Goal: Task Accomplishment & Management: Use online tool/utility

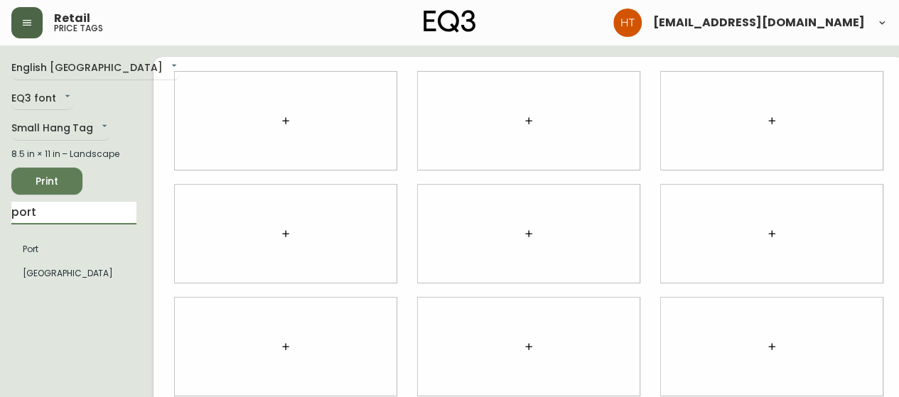
click at [31, 26] on icon "button" at bounding box center [26, 22] width 11 height 11
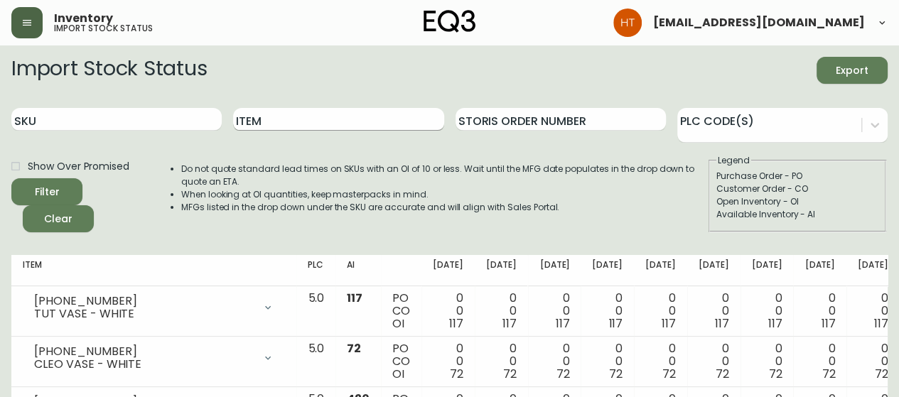
click at [305, 119] on input "Item" at bounding box center [338, 119] width 210 height 23
click at [11, 178] on button "Filter" at bounding box center [46, 191] width 71 height 27
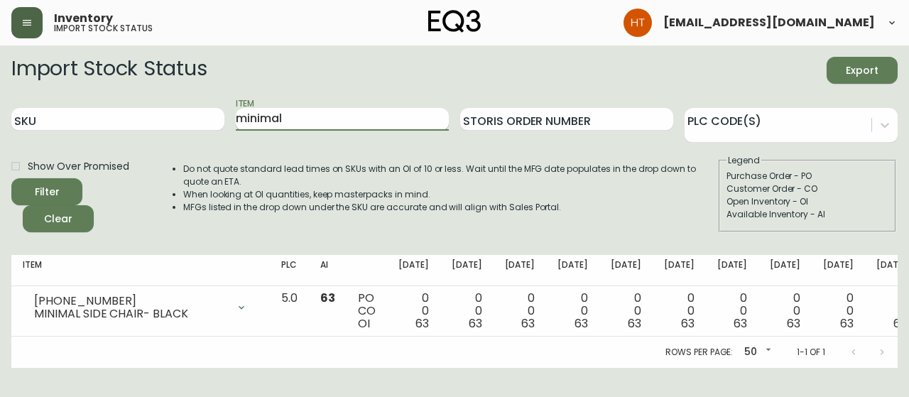
click at [315, 116] on input "minimal" at bounding box center [342, 119] width 213 height 23
type input "boom"
click at [11, 178] on button "Filter" at bounding box center [46, 191] width 71 height 27
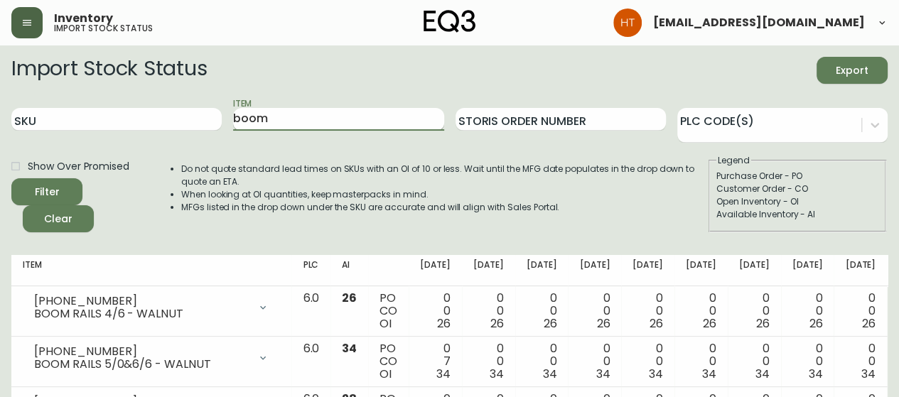
click at [303, 110] on input "boom" at bounding box center [338, 119] width 210 height 23
click at [153, 120] on input "SKU" at bounding box center [116, 119] width 210 height 23
paste input "7020-090-0-A"
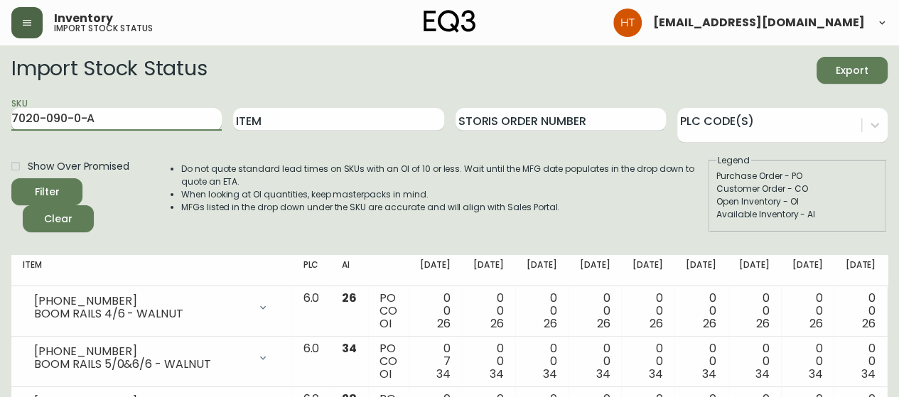
type input "7020-090-0-A"
click at [11, 178] on button "Filter" at bounding box center [46, 191] width 71 height 27
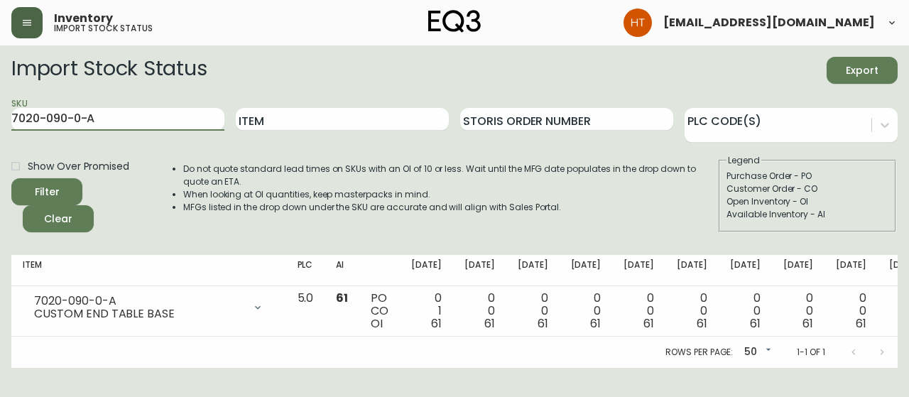
drag, startPoint x: 112, startPoint y: 119, endPoint x: -9, endPoint y: 110, distance: 121.1
click at [0, 110] on html "Inventory import stock status [EMAIL_ADDRESS][DOMAIN_NAME] Import Stock Status …" at bounding box center [454, 184] width 909 height 368
click at [299, 127] on input "Item" at bounding box center [342, 119] width 213 height 23
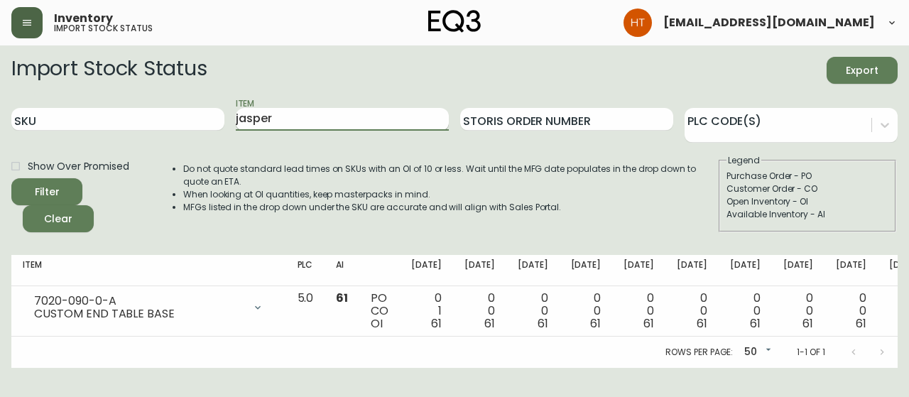
type input "jasper"
click at [11, 178] on button "Filter" at bounding box center [46, 191] width 71 height 27
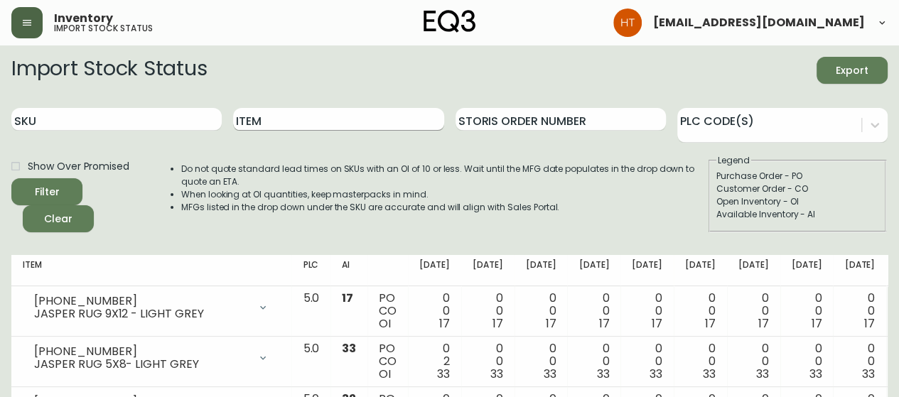
click at [255, 119] on input "Item" at bounding box center [338, 119] width 210 height 23
click at [11, 178] on button "Filter" at bounding box center [46, 191] width 71 height 27
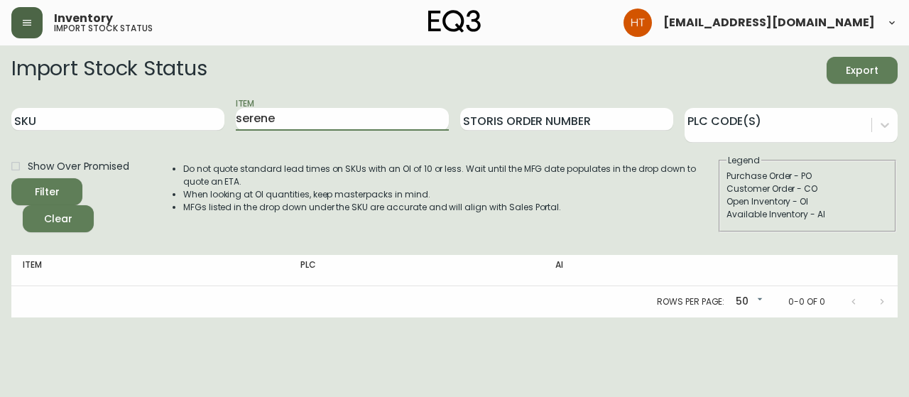
click at [11, 178] on button "Filter" at bounding box center [46, 191] width 71 height 27
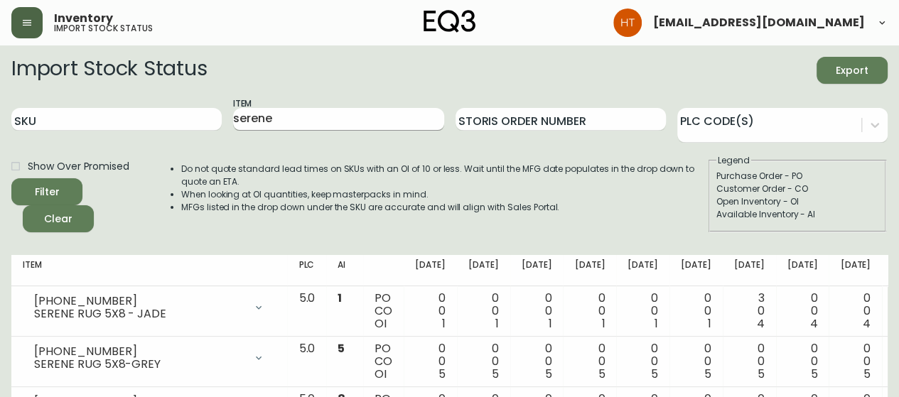
click at [259, 110] on input "serene" at bounding box center [338, 119] width 210 height 23
click at [11, 178] on button "Filter" at bounding box center [46, 191] width 71 height 27
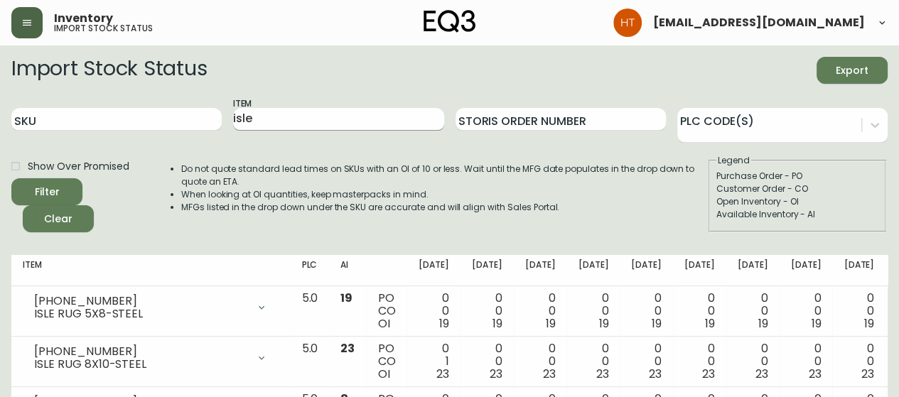
click at [291, 113] on input "isle" at bounding box center [338, 119] width 210 height 23
click at [11, 178] on button "Filter" at bounding box center [46, 191] width 71 height 27
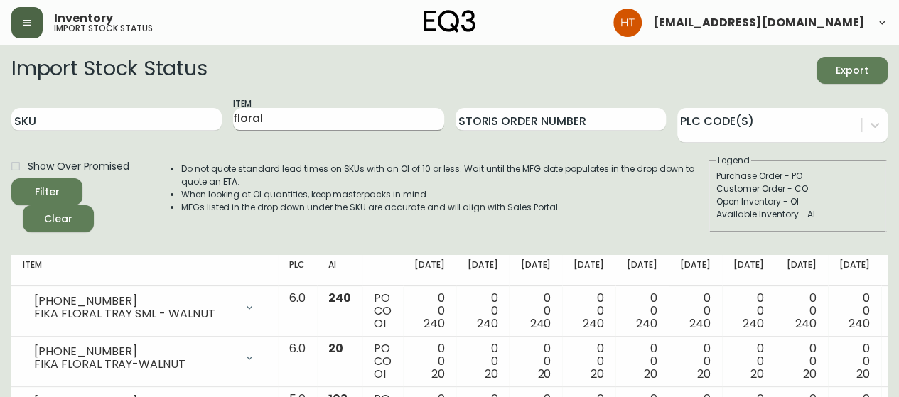
click at [305, 125] on input "floral" at bounding box center [338, 119] width 210 height 23
click at [304, 124] on input "floral" at bounding box center [338, 119] width 210 height 23
click at [297, 116] on input "floral" at bounding box center [338, 119] width 210 height 23
click at [11, 178] on button "Filter" at bounding box center [46, 191] width 71 height 27
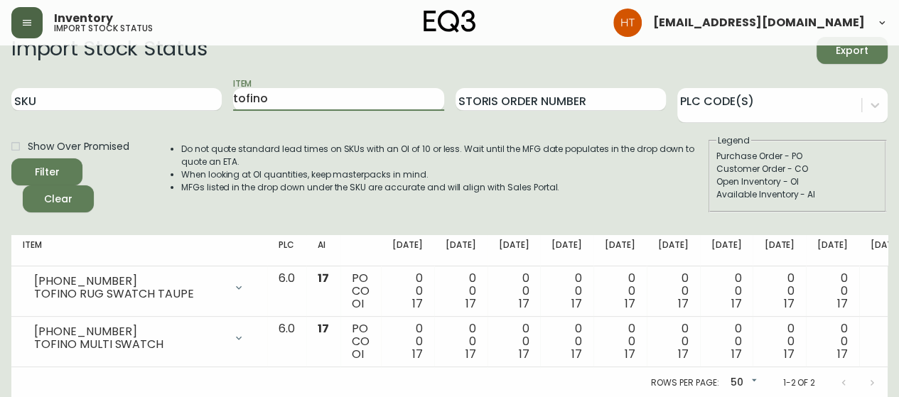
scroll to position [31, 0]
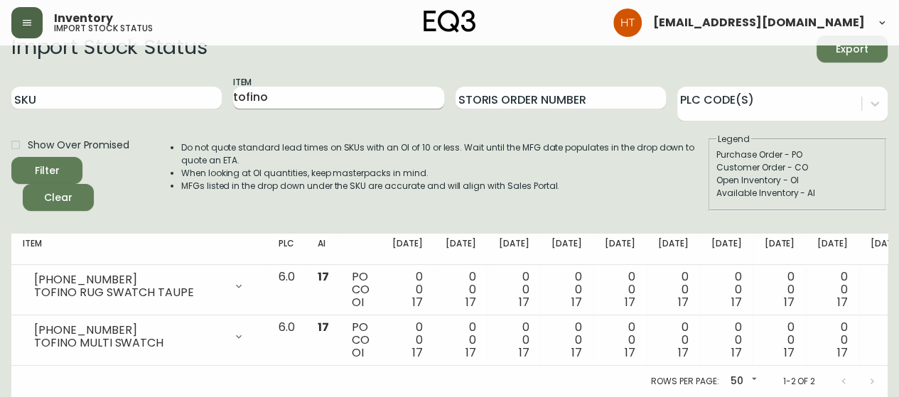
click at [283, 96] on input "tofino" at bounding box center [338, 98] width 210 height 23
click at [282, 95] on input "tofino" at bounding box center [338, 98] width 210 height 23
click at [278, 88] on input "tofino" at bounding box center [338, 98] width 210 height 23
click at [11, 157] on button "Filter" at bounding box center [46, 170] width 71 height 27
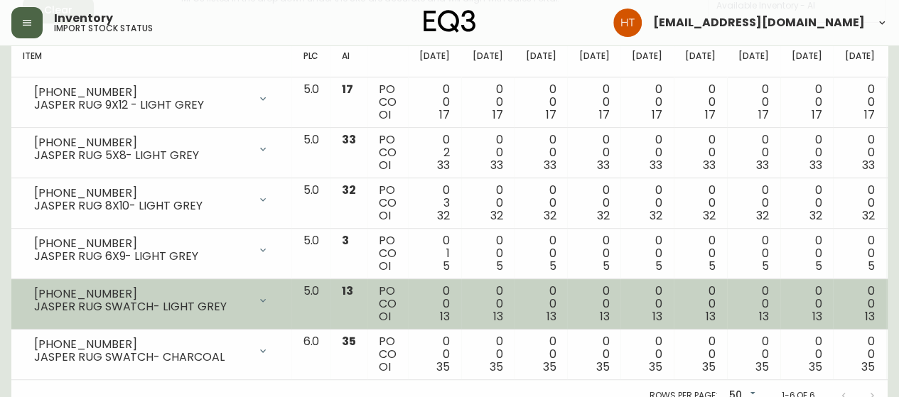
scroll to position [213, 0]
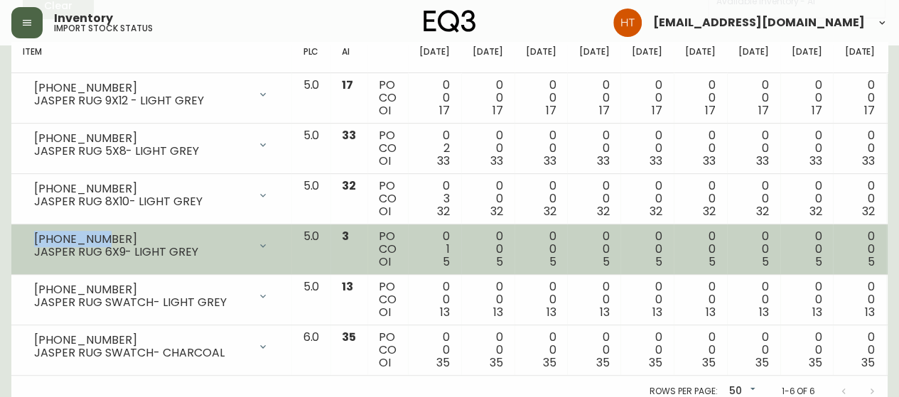
drag, startPoint x: 99, startPoint y: 237, endPoint x: 33, endPoint y: 234, distance: 66.1
click at [33, 234] on div "[PHONE_NUMBER] JASPER RUG 6X9- LIGHT GREY" at bounding box center [151, 245] width 257 height 31
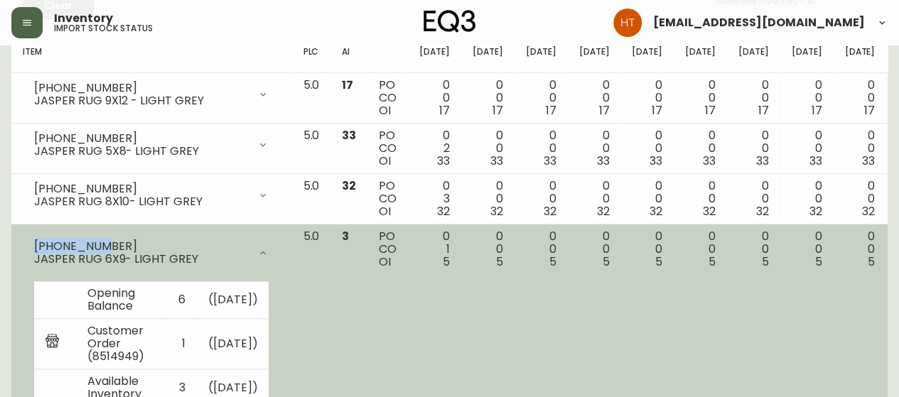
copy div "[PHONE_NUMBER]"
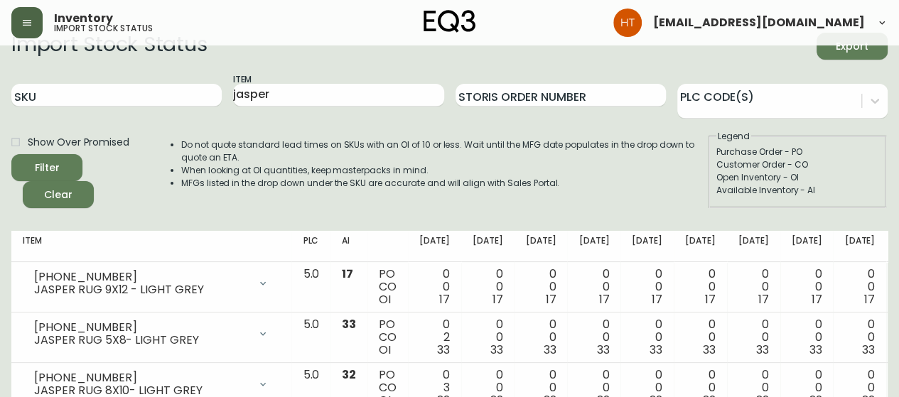
scroll to position [0, 0]
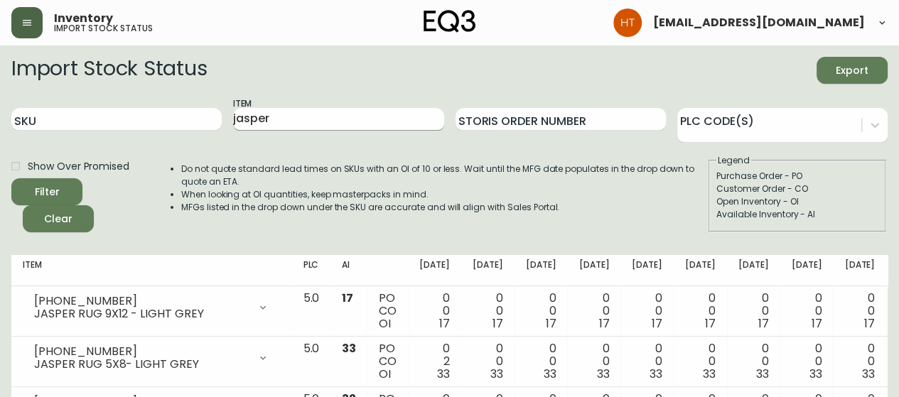
click at [313, 121] on input "jasper" at bounding box center [338, 119] width 210 height 23
click at [11, 178] on button "Filter" at bounding box center [46, 191] width 71 height 27
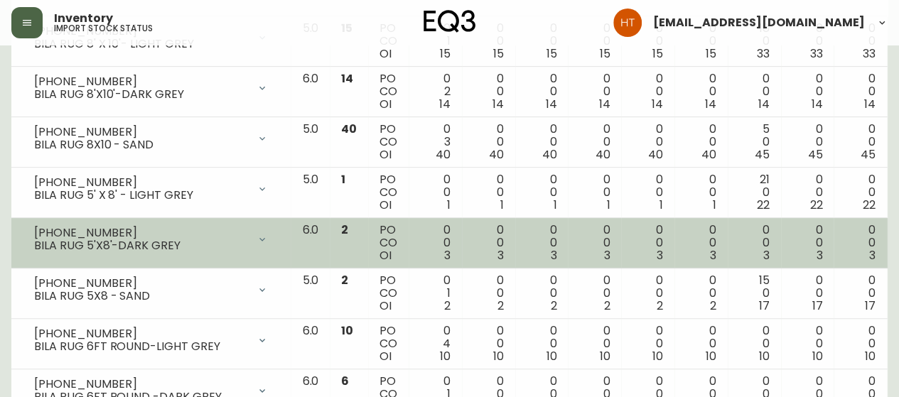
scroll to position [284, 0]
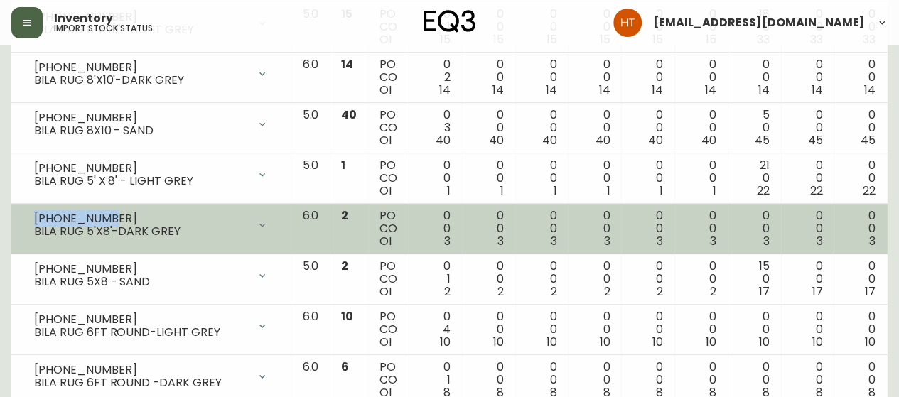
drag, startPoint x: 114, startPoint y: 215, endPoint x: 36, endPoint y: 212, distance: 78.2
click at [36, 212] on div "[PHONE_NUMBER]" at bounding box center [141, 218] width 214 height 13
copy div "[PHONE_NUMBER]"
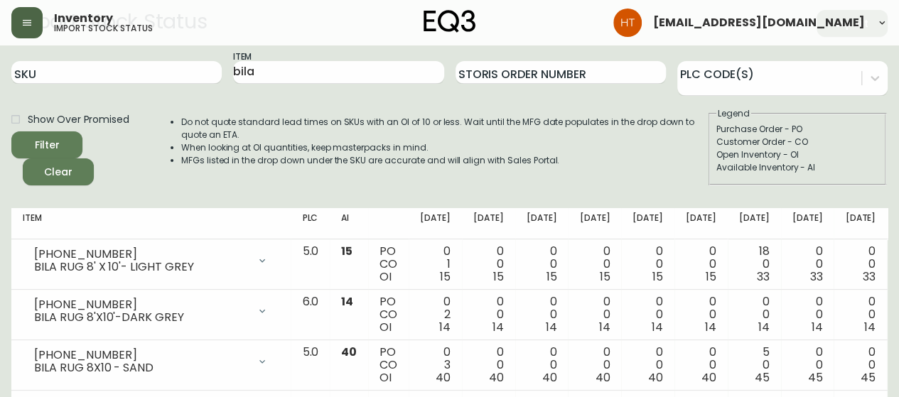
scroll to position [0, 0]
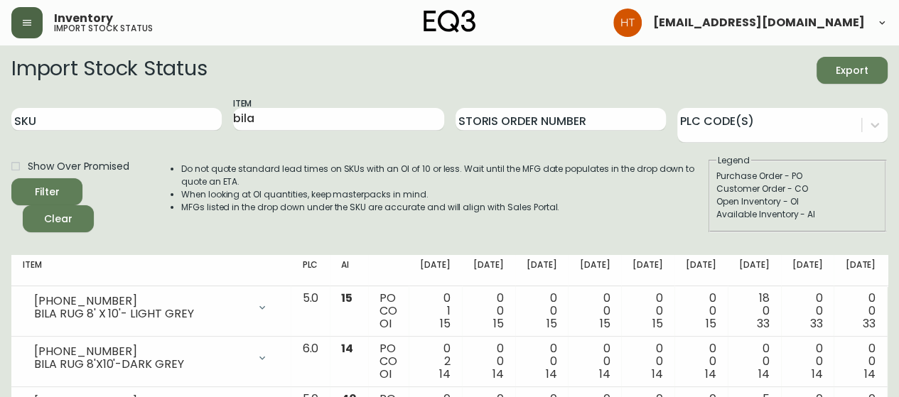
click at [251, 107] on div "Item bila" at bounding box center [338, 120] width 210 height 46
click at [248, 114] on input "bila" at bounding box center [338, 119] width 210 height 23
click at [11, 178] on button "Filter" at bounding box center [46, 191] width 71 height 27
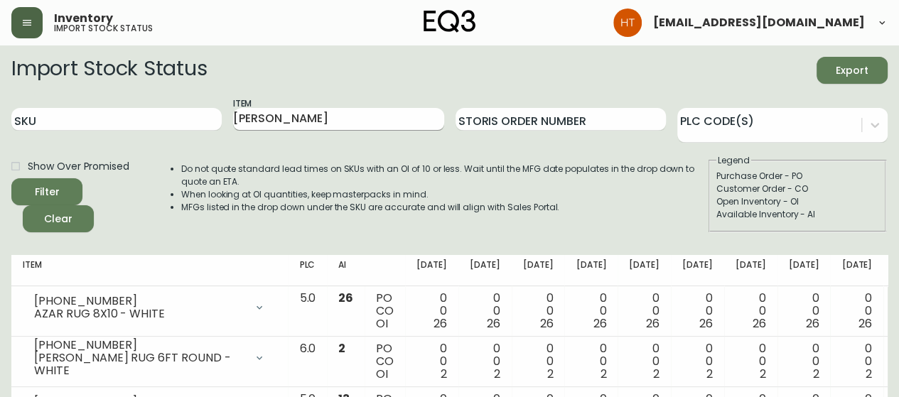
click at [251, 121] on input "[PERSON_NAME]" at bounding box center [338, 119] width 210 height 23
click at [11, 178] on button "Filter" at bounding box center [46, 191] width 71 height 27
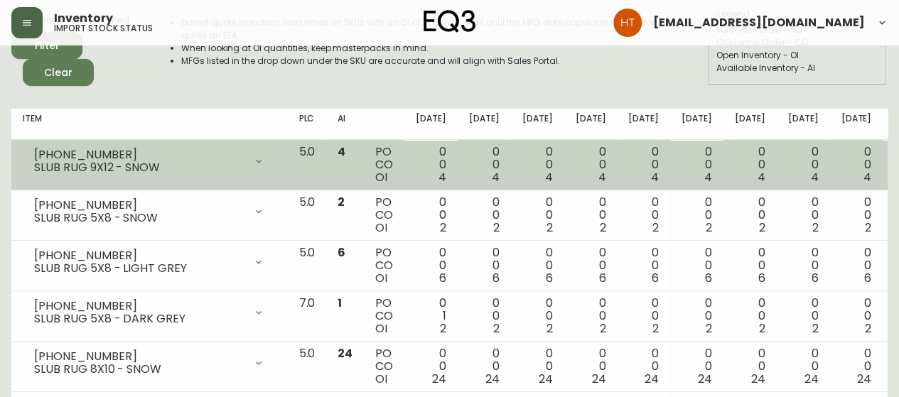
scroll to position [142, 0]
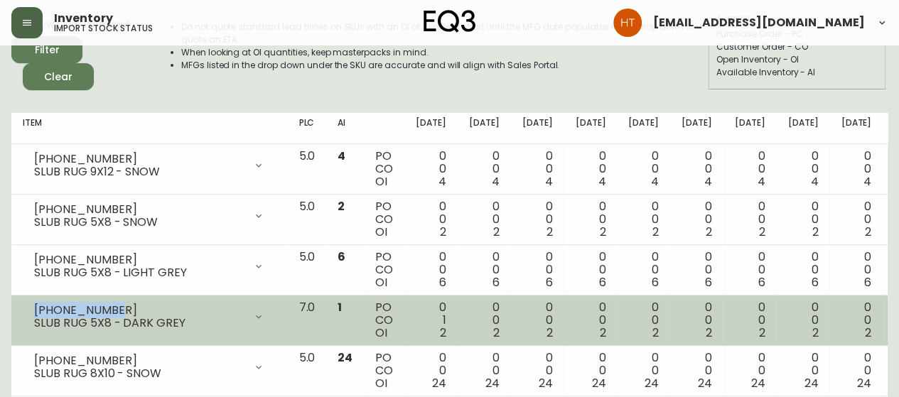
drag, startPoint x: 104, startPoint y: 305, endPoint x: 31, endPoint y: 300, distance: 74.1
click at [31, 300] on td "[PHONE_NUMBER] SLUB RUG 5X8 - DARK GREY Opening Balance 3 ( [DATE] ) Available …" at bounding box center [149, 321] width 276 height 50
copy div "[PHONE_NUMBER]"
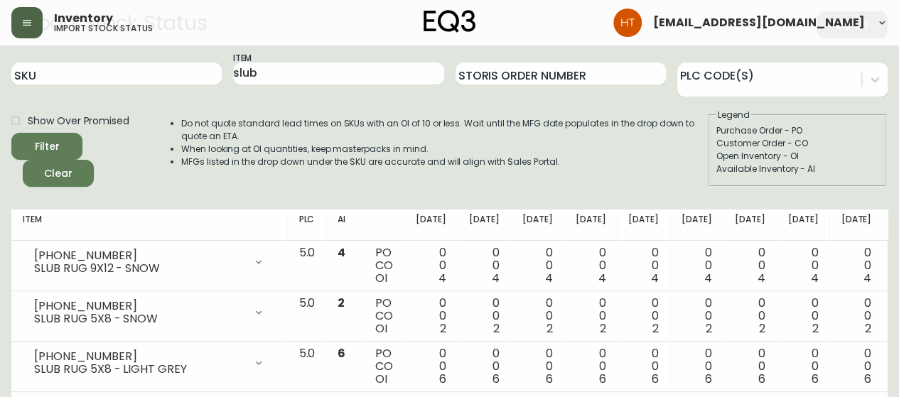
scroll to position [0, 0]
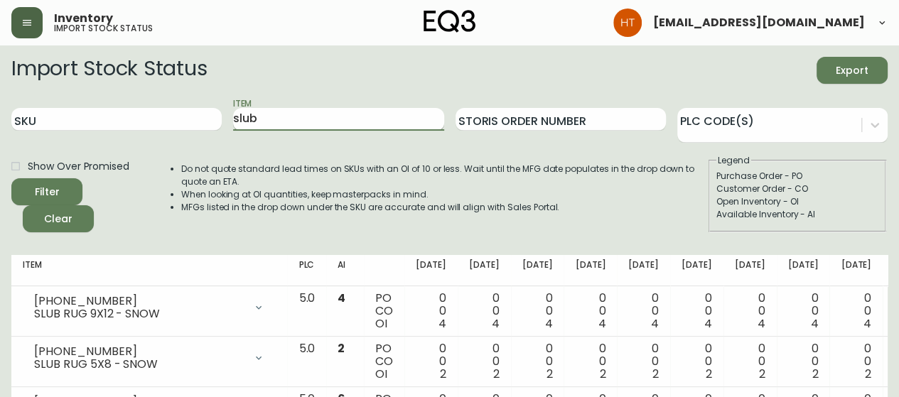
click at [237, 117] on input "slub" at bounding box center [338, 119] width 210 height 23
click at [11, 178] on button "Filter" at bounding box center [46, 191] width 71 height 27
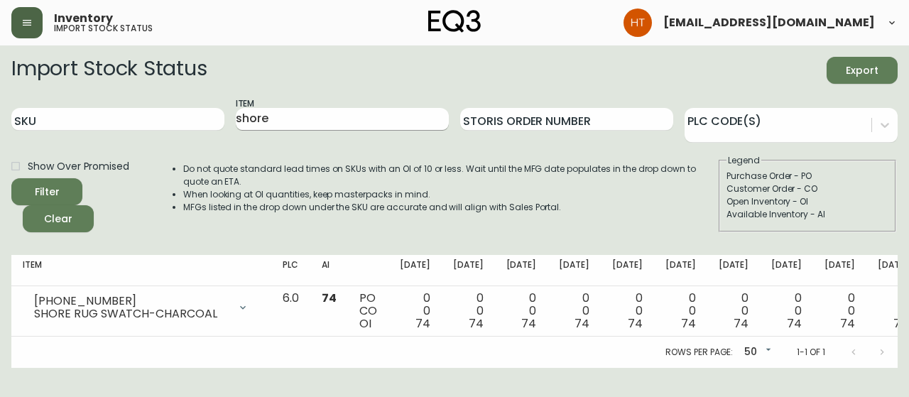
click at [293, 110] on input "shore" at bounding box center [342, 119] width 213 height 23
click at [11, 178] on button "Filter" at bounding box center [46, 191] width 71 height 27
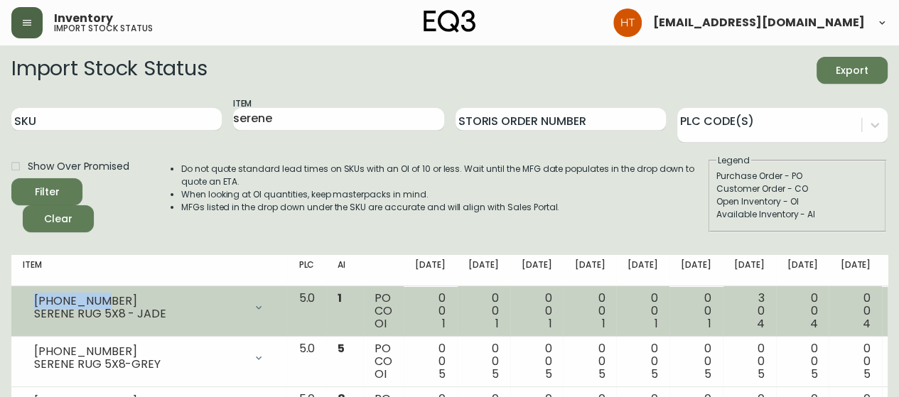
drag, startPoint x: 97, startPoint y: 303, endPoint x: 33, endPoint y: 303, distance: 63.9
click at [33, 303] on div "[PHONE_NUMBER] SERENE RUG 5X8 - JADE" at bounding box center [149, 307] width 253 height 31
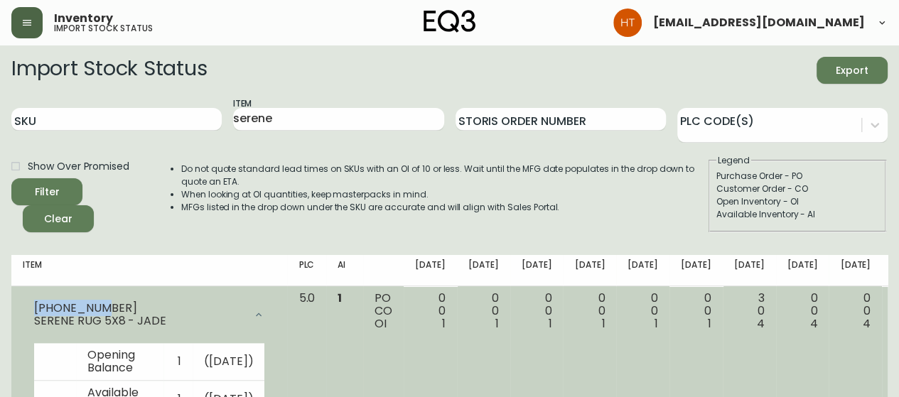
copy div "[PHONE_NUMBER]"
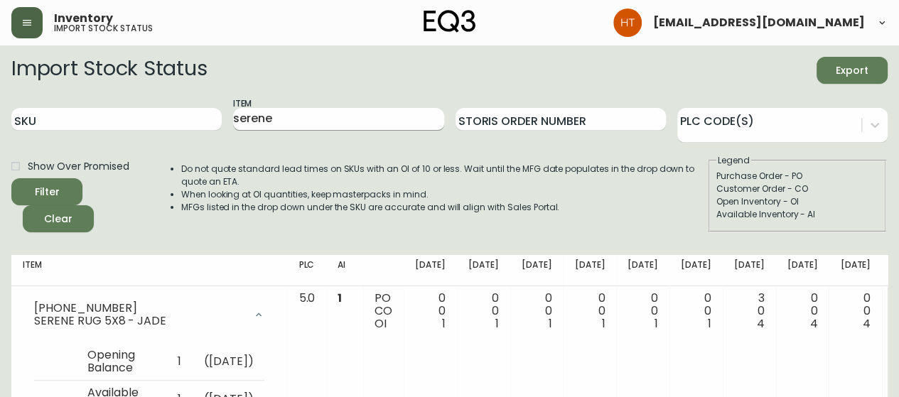
click at [260, 115] on input "serene" at bounding box center [338, 119] width 210 height 23
click at [11, 178] on button "Filter" at bounding box center [46, 191] width 71 height 27
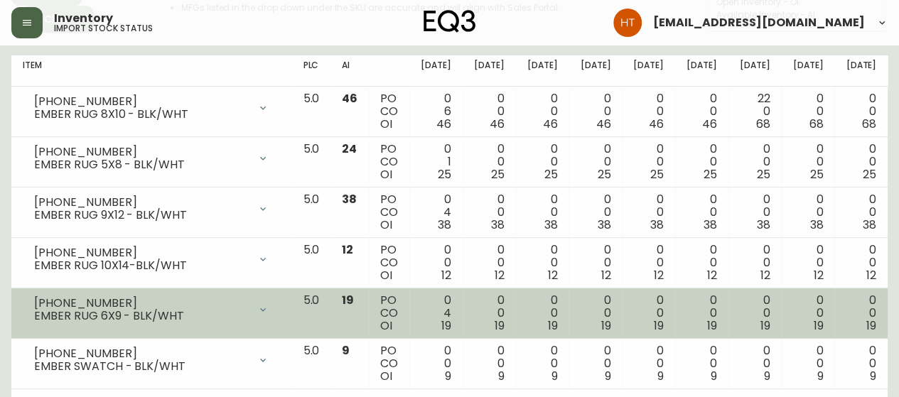
scroll to position [213, 0]
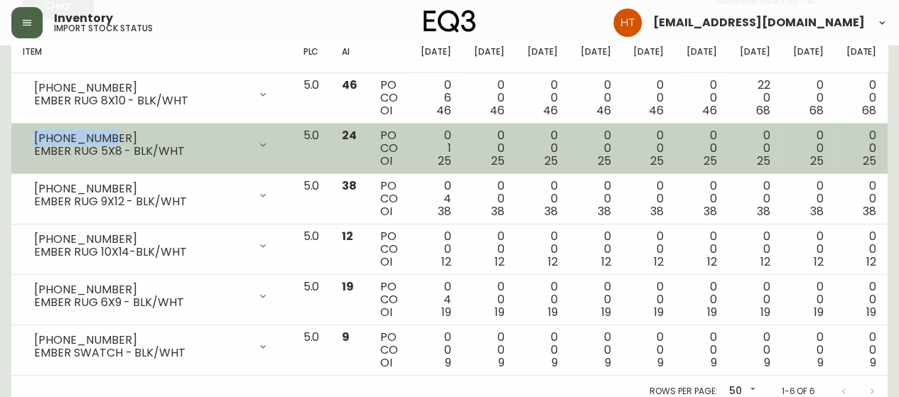
drag, startPoint x: 108, startPoint y: 138, endPoint x: 35, endPoint y: 136, distance: 73.2
click at [35, 136] on div "[PHONE_NUMBER]" at bounding box center [141, 138] width 215 height 13
copy div "[PHONE_NUMBER]"
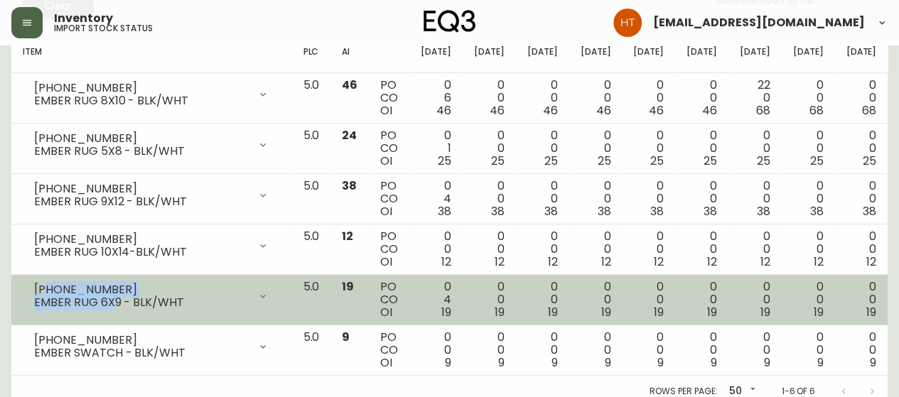
drag, startPoint x: 111, startPoint y: 294, endPoint x: 47, endPoint y: 288, distance: 64.3
click at [47, 288] on div "[PHONE_NUMBER] EMBER RUG 6X9 - BLK/WHT" at bounding box center [141, 296] width 215 height 26
drag, startPoint x: 32, startPoint y: 287, endPoint x: 47, endPoint y: 288, distance: 15.0
click at [47, 288] on div "[PHONE_NUMBER] EMBER RUG 6X9 - BLK/WHT" at bounding box center [151, 296] width 257 height 31
click at [69, 293] on div "[PHONE_NUMBER]" at bounding box center [141, 289] width 215 height 13
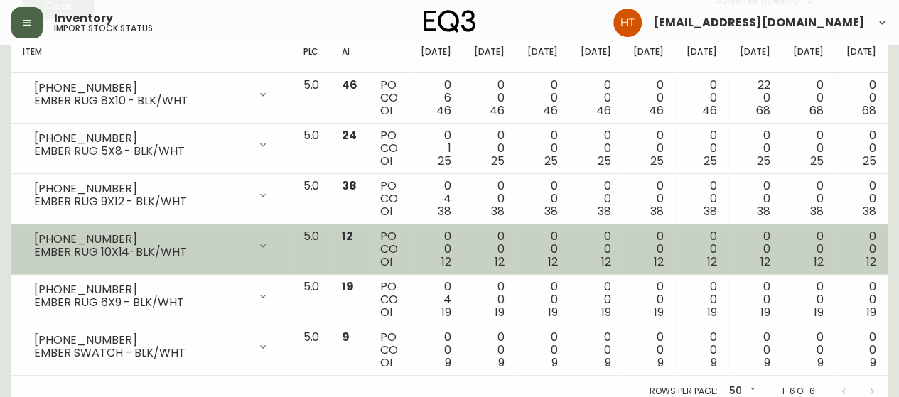
click at [158, 255] on div "EMBER RUG 10X14-BLK/WHT" at bounding box center [141, 252] width 215 height 13
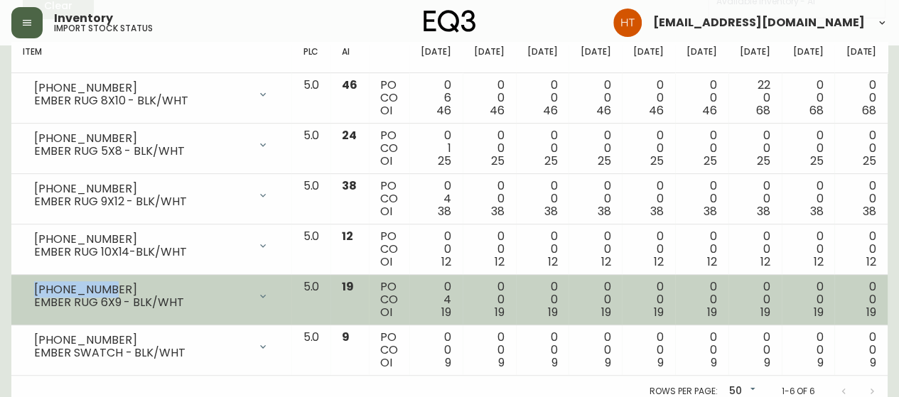
drag, startPoint x: 103, startPoint y: 286, endPoint x: 34, endPoint y: 286, distance: 68.9
click at [34, 286] on div "[PHONE_NUMBER]" at bounding box center [141, 289] width 215 height 13
copy div "[PHONE_NUMBER]"
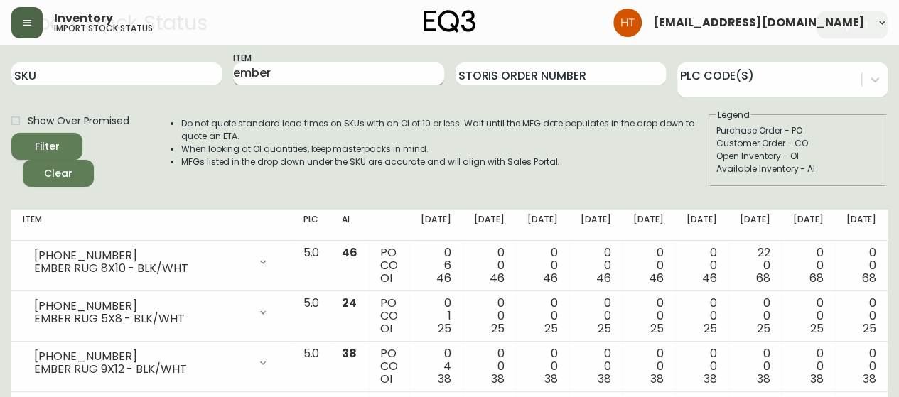
scroll to position [0, 0]
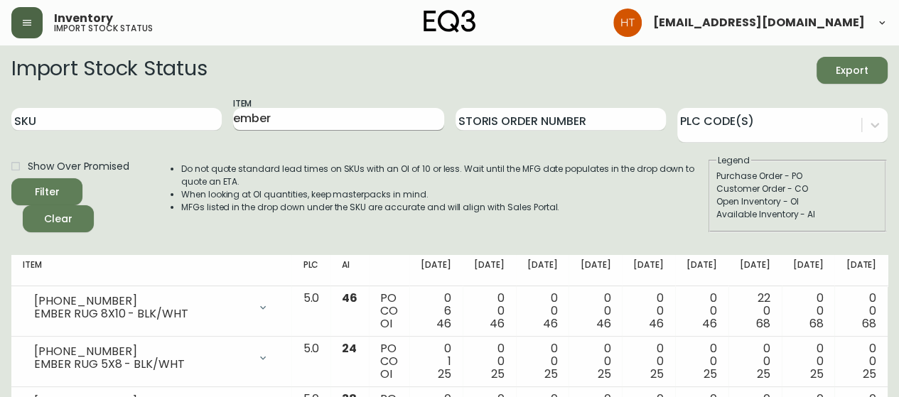
click at [337, 123] on input "ember" at bounding box center [338, 119] width 210 height 23
click at [11, 178] on button "Filter" at bounding box center [46, 191] width 71 height 27
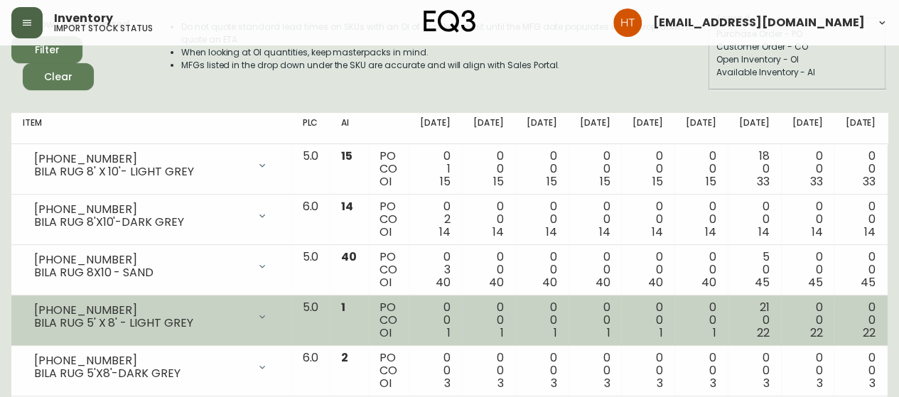
scroll to position [213, 0]
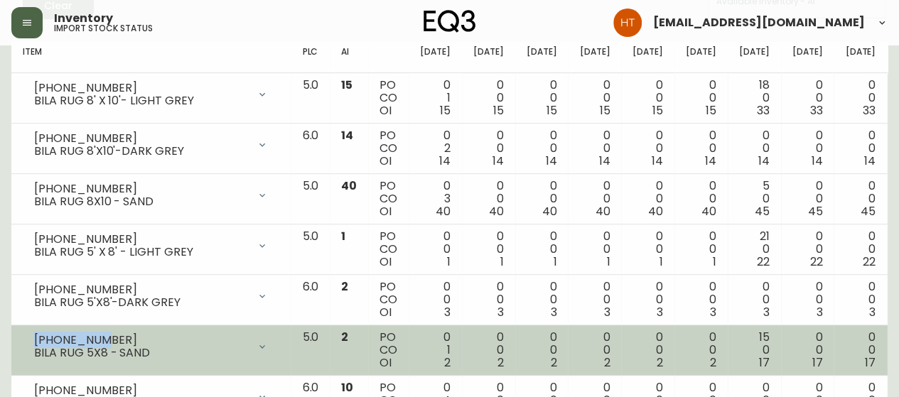
drag, startPoint x: 112, startPoint y: 336, endPoint x: 31, endPoint y: 336, distance: 80.3
click at [31, 336] on div "[PHONE_NUMBER] BILA RUG 5X8 - SAND" at bounding box center [151, 346] width 256 height 31
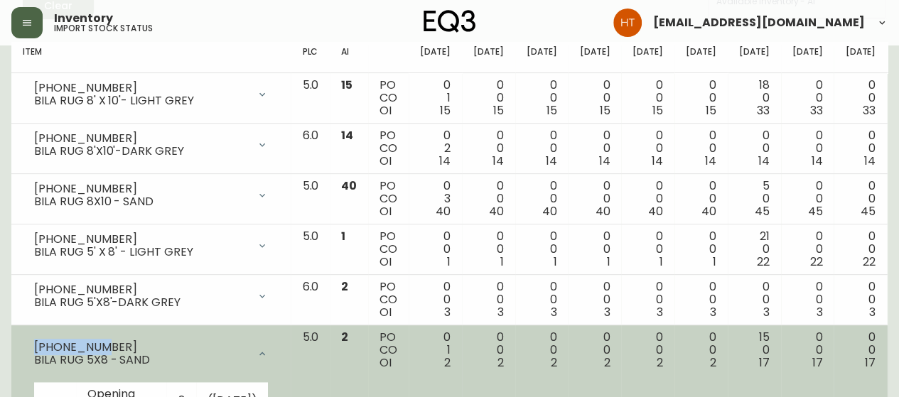
copy div "[PHONE_NUMBER]"
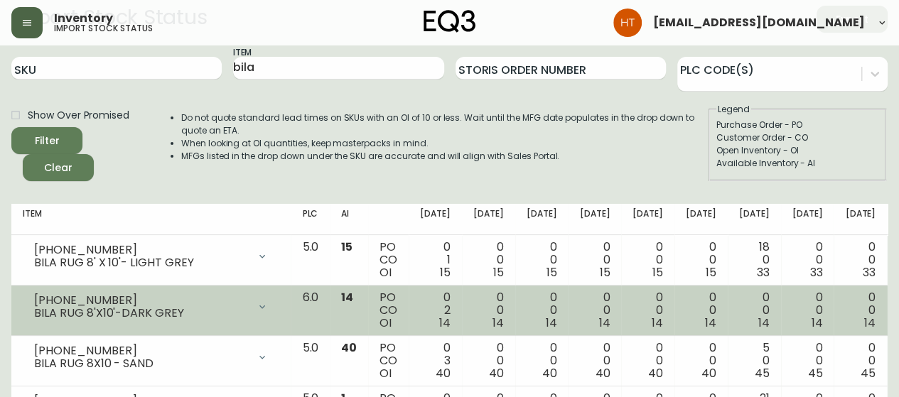
scroll to position [0, 0]
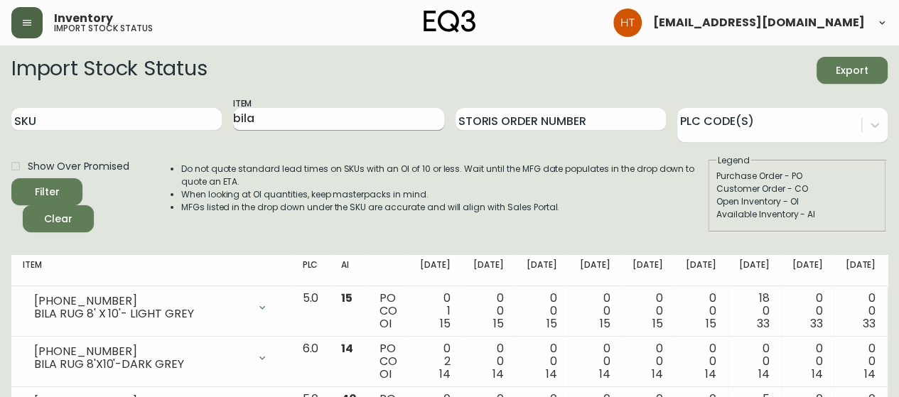
click at [286, 120] on input "bila" at bounding box center [338, 119] width 210 height 23
click at [11, 178] on button "Filter" at bounding box center [46, 191] width 71 height 27
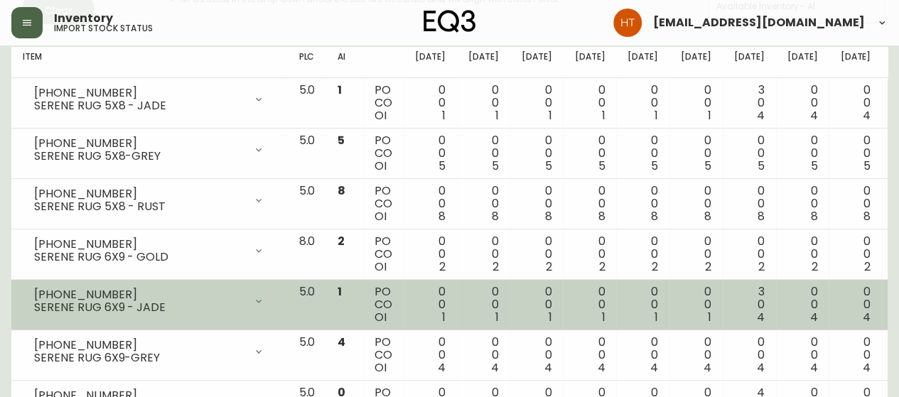
scroll to position [213, 0]
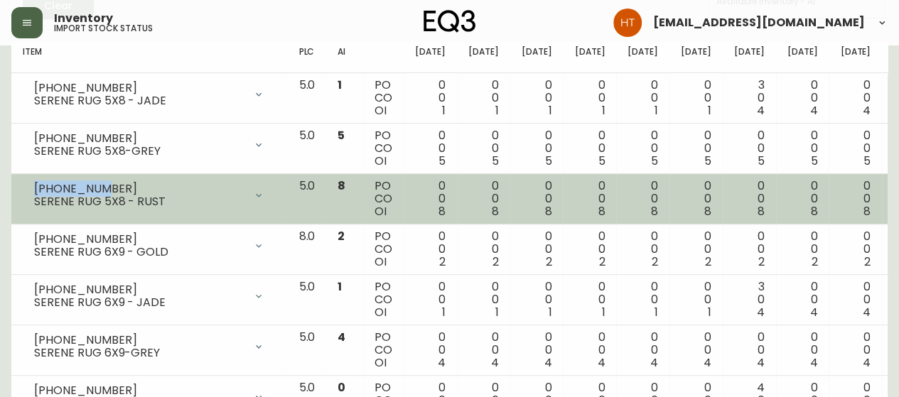
drag, startPoint x: 106, startPoint y: 185, endPoint x: 32, endPoint y: 184, distance: 73.9
click at [32, 184] on div "[PHONE_NUMBER] SERENE RUG 5X8 - RUST" at bounding box center [149, 195] width 253 height 31
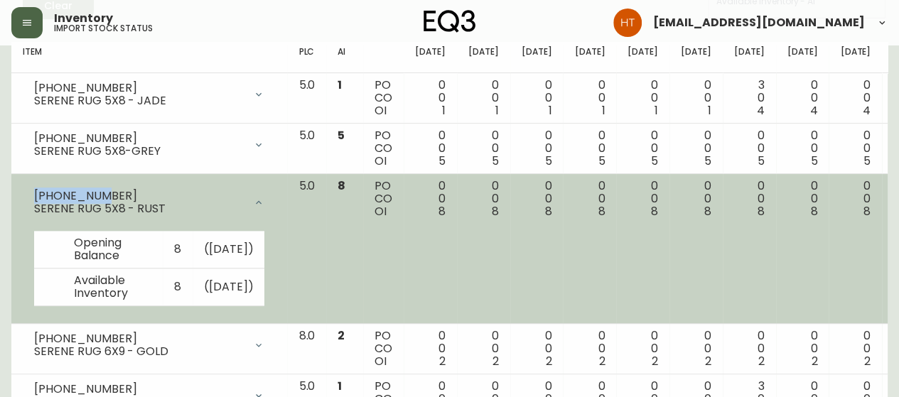
copy div "[PHONE_NUMBER]"
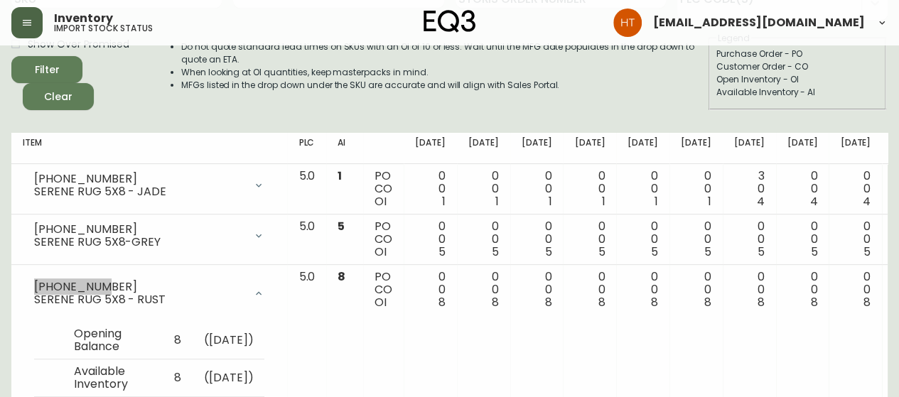
scroll to position [0, 0]
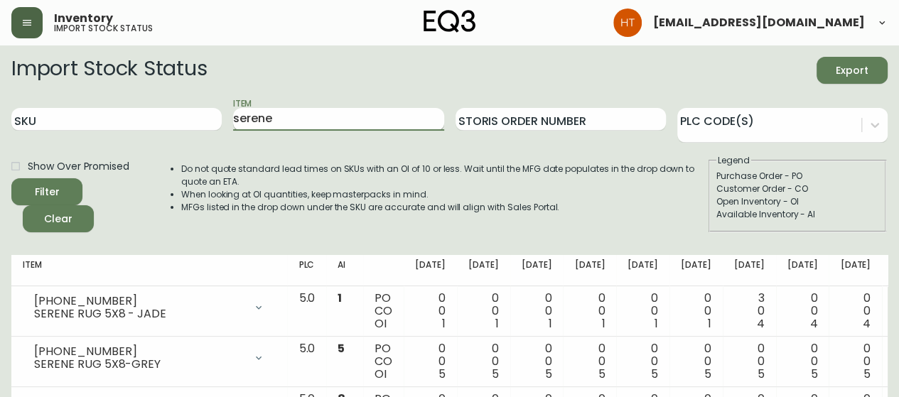
click at [270, 113] on input "serene" at bounding box center [338, 119] width 210 height 23
click at [11, 178] on button "Filter" at bounding box center [46, 191] width 71 height 27
click at [263, 119] on input "tartan" at bounding box center [338, 119] width 210 height 23
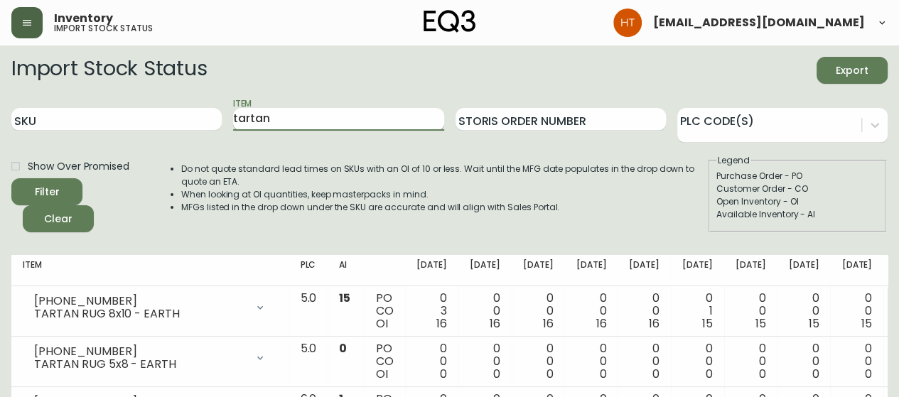
click at [263, 119] on input "tartan" at bounding box center [338, 119] width 210 height 23
click at [11, 178] on button "Filter" at bounding box center [46, 191] width 71 height 27
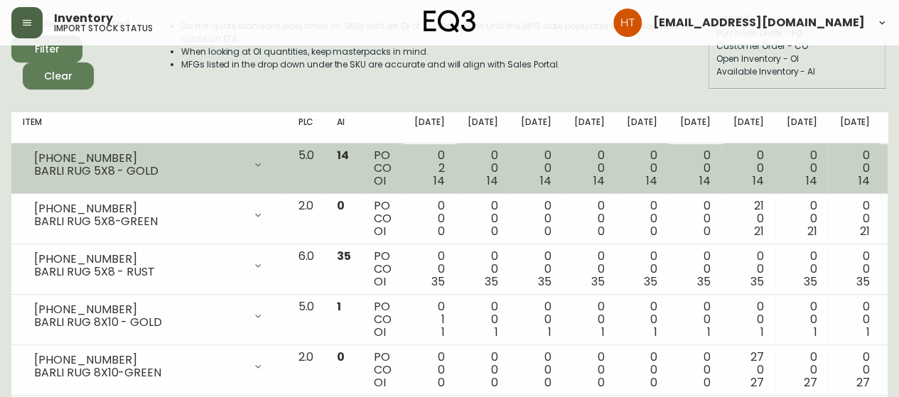
scroll to position [213, 0]
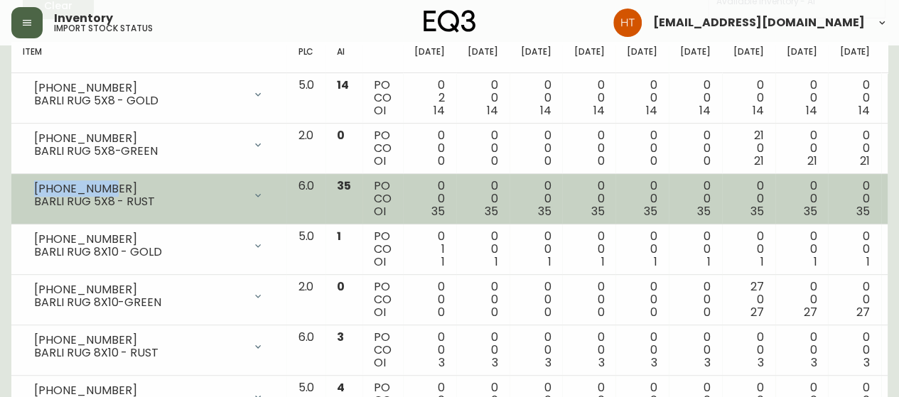
drag, startPoint x: 132, startPoint y: 186, endPoint x: 36, endPoint y: 179, distance: 96.9
click at [36, 180] on div "[PHONE_NUMBER] BARLI RUG 5X8 - RUST" at bounding box center [149, 195] width 252 height 31
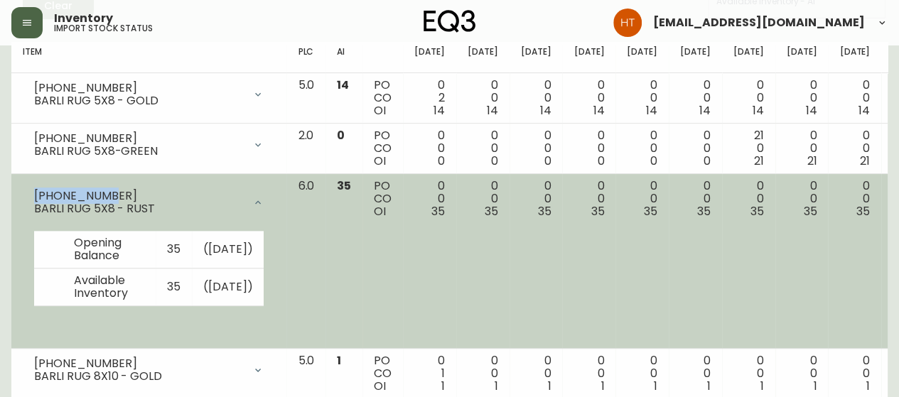
copy div "[PHONE_NUMBER]"
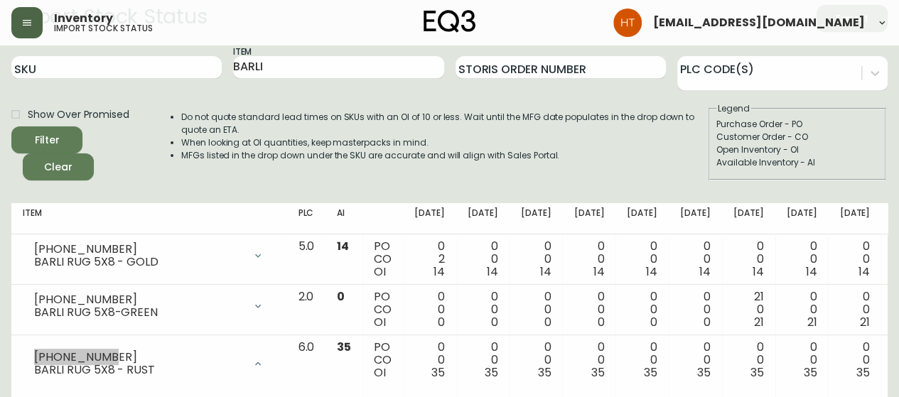
scroll to position [0, 0]
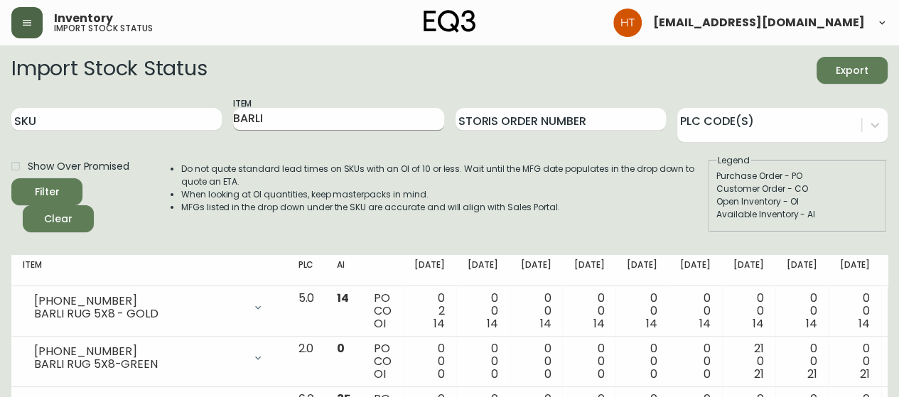
click at [252, 117] on input "BARLI" at bounding box center [338, 119] width 210 height 23
click at [11, 178] on button "Filter" at bounding box center [46, 191] width 71 height 27
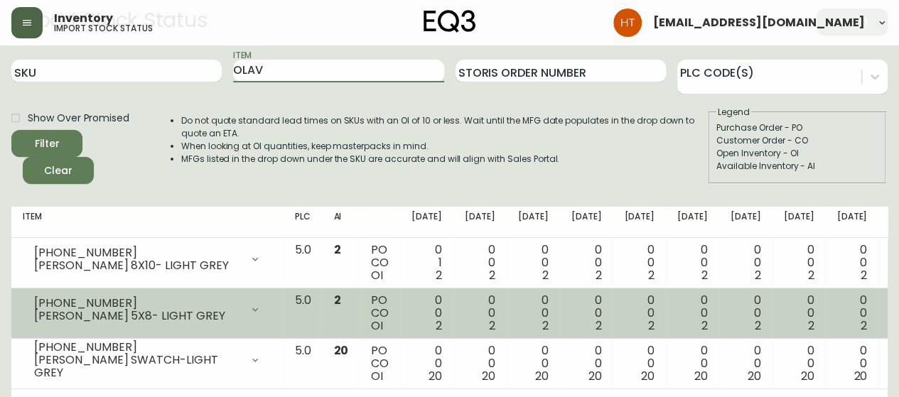
scroll to position [71, 0]
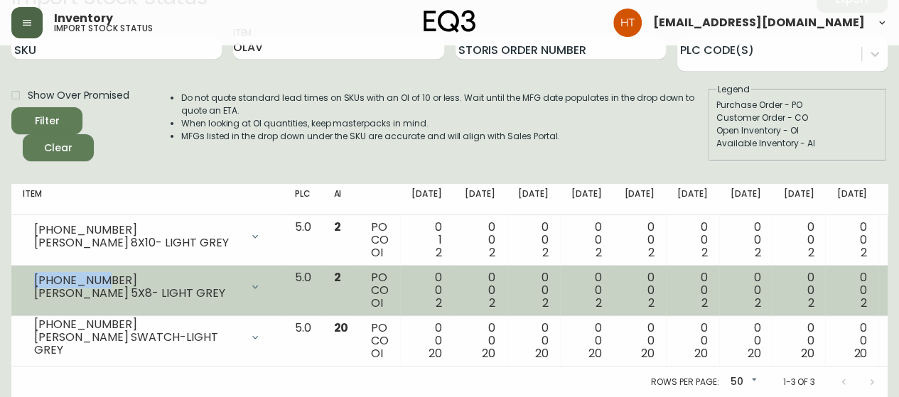
drag, startPoint x: 108, startPoint y: 278, endPoint x: 36, endPoint y: 278, distance: 72.5
click at [36, 278] on div "[PHONE_NUMBER]" at bounding box center [137, 280] width 207 height 13
copy div "[PHONE_NUMBER]"
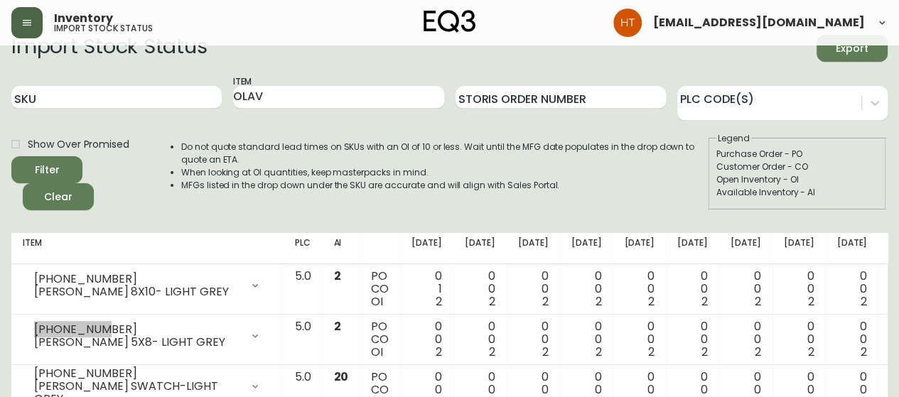
scroll to position [0, 0]
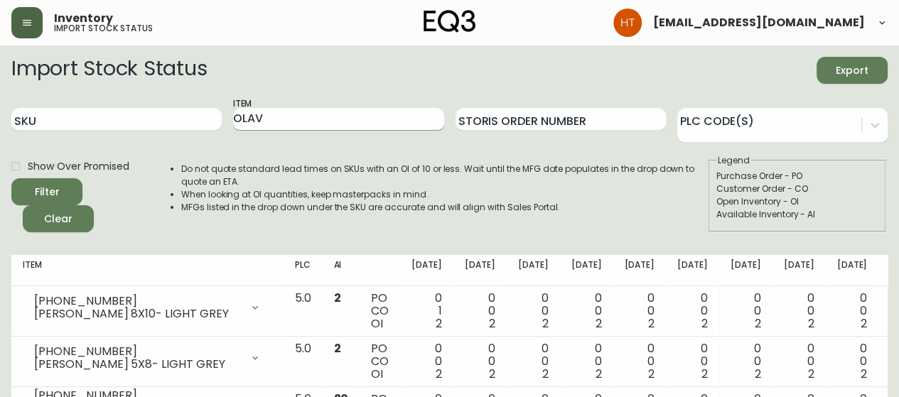
click at [260, 112] on input "OLAV" at bounding box center [338, 119] width 210 height 23
click at [11, 178] on button "Filter" at bounding box center [46, 191] width 71 height 27
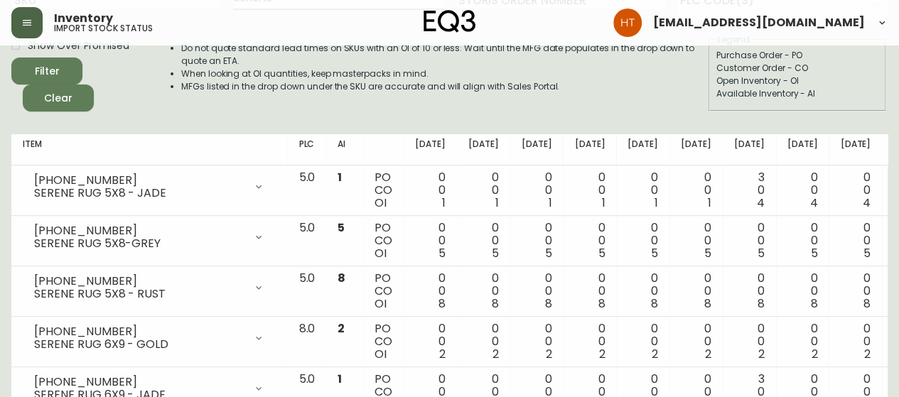
scroll to position [213, 0]
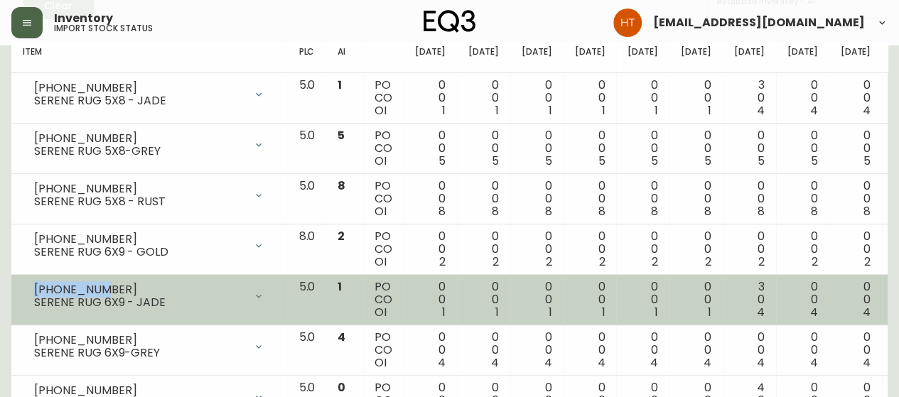
drag, startPoint x: 104, startPoint y: 288, endPoint x: 33, endPoint y: 286, distance: 71.8
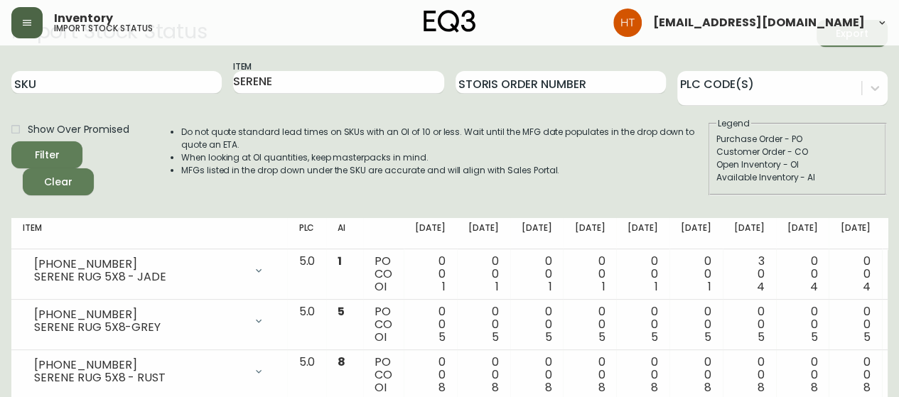
scroll to position [0, 0]
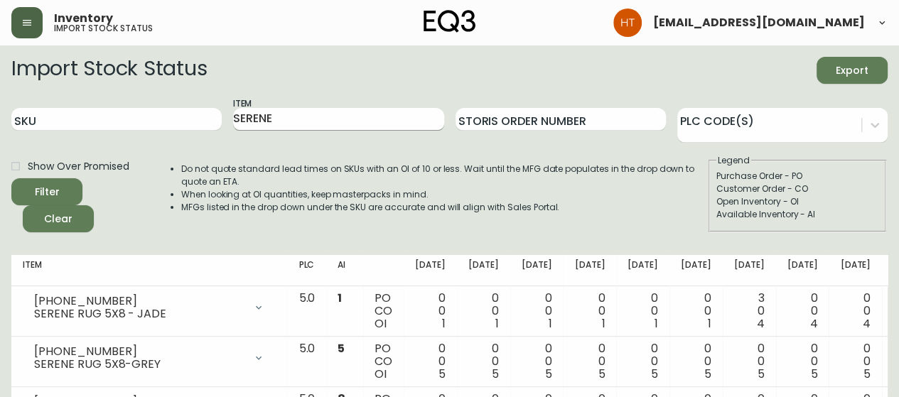
click at [271, 116] on input "SERENE" at bounding box center [338, 119] width 210 height 23
click at [11, 178] on button "Filter" at bounding box center [46, 191] width 71 height 27
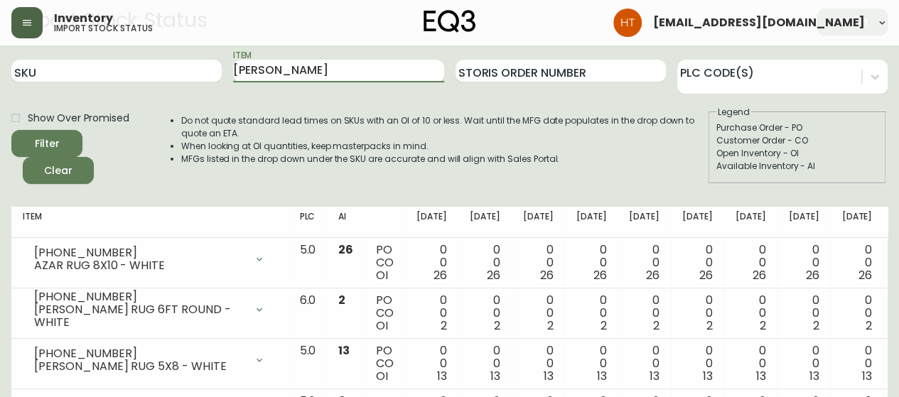
scroll to position [71, 0]
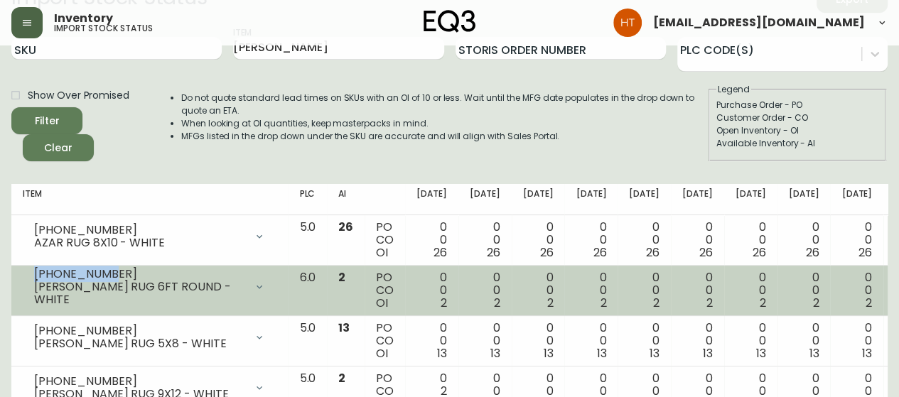
drag, startPoint x: 119, startPoint y: 280, endPoint x: 35, endPoint y: 279, distance: 84.5
click at [35, 279] on div "[PHONE_NUMBER]" at bounding box center [139, 274] width 211 height 13
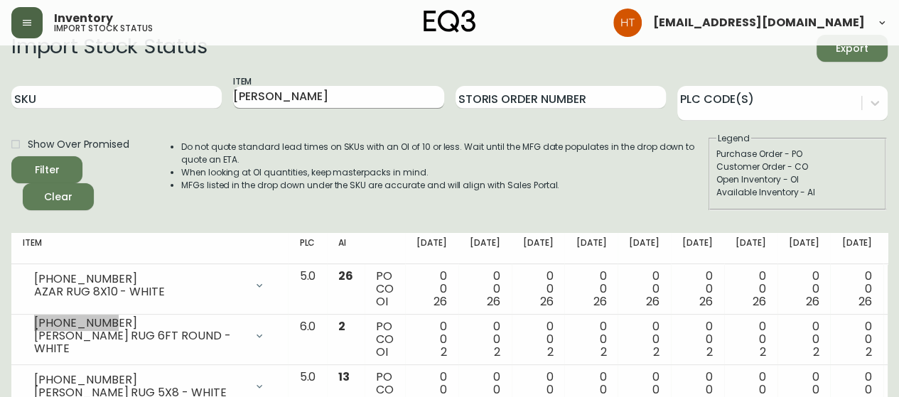
scroll to position [0, 0]
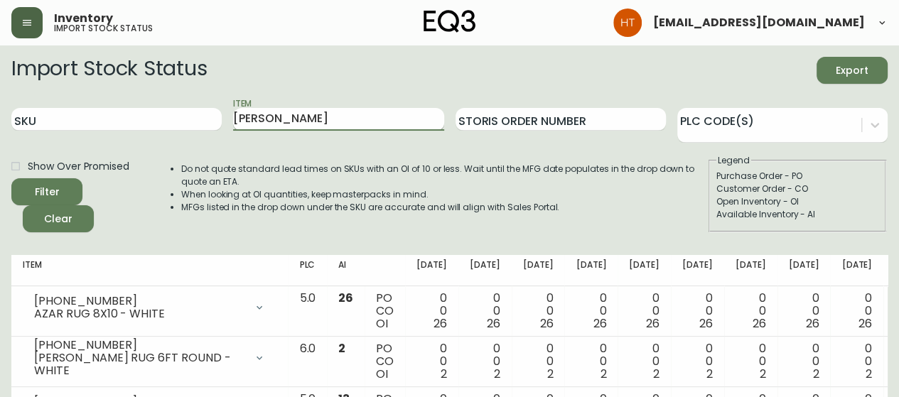
click at [293, 125] on input "[PERSON_NAME]" at bounding box center [338, 119] width 210 height 23
type input "F"
type input "L"
click at [11, 178] on button "Filter" at bounding box center [46, 191] width 71 height 27
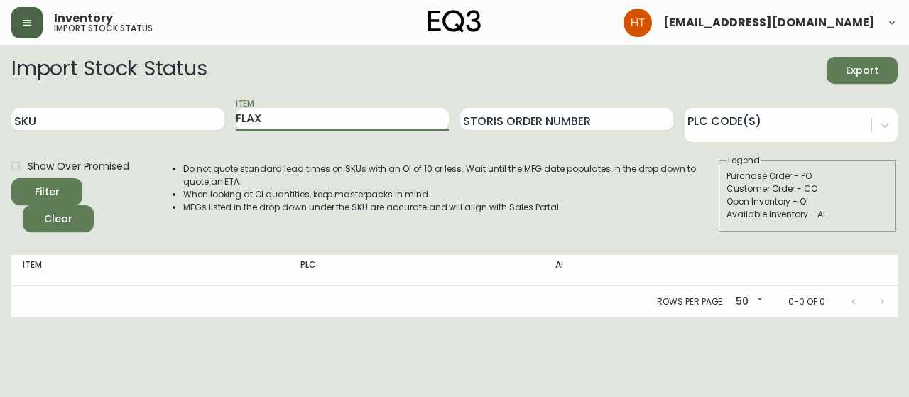
click at [11, 178] on button "Filter" at bounding box center [46, 191] width 71 height 27
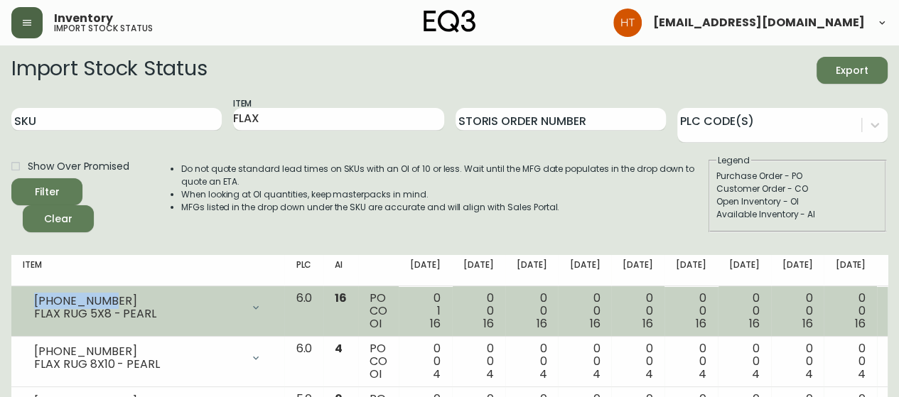
drag, startPoint x: 104, startPoint y: 301, endPoint x: 32, endPoint y: 301, distance: 71.8
click at [32, 301] on div "[PHONE_NUMBER] FLAX RUG 5X8 - PEARL" at bounding box center [148, 307] width 250 height 31
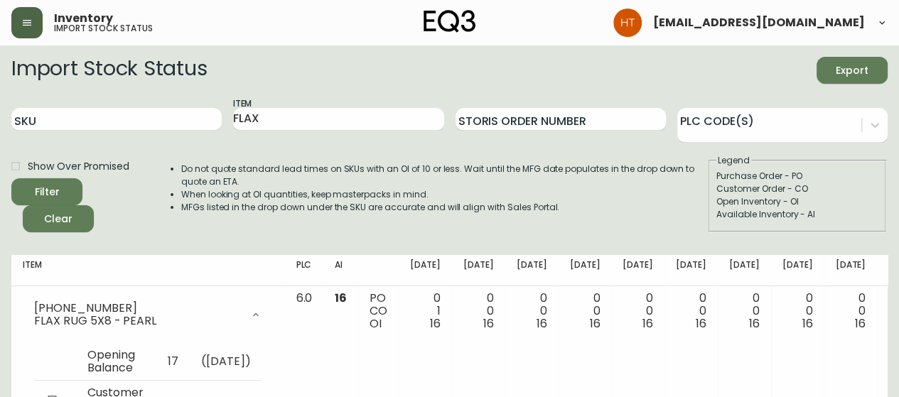
click at [271, 106] on div "Item FLAX" at bounding box center [338, 120] width 210 height 46
click at [239, 123] on input "FLAX" at bounding box center [338, 119] width 210 height 23
click at [11, 178] on button "Filter" at bounding box center [46, 191] width 71 height 27
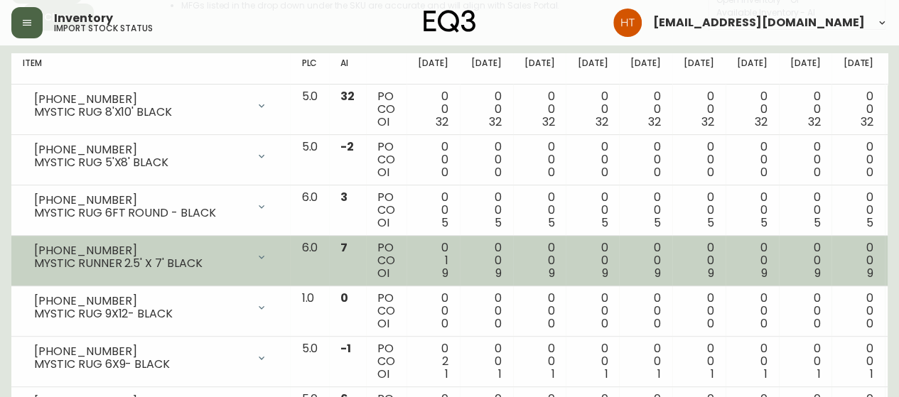
scroll to position [213, 0]
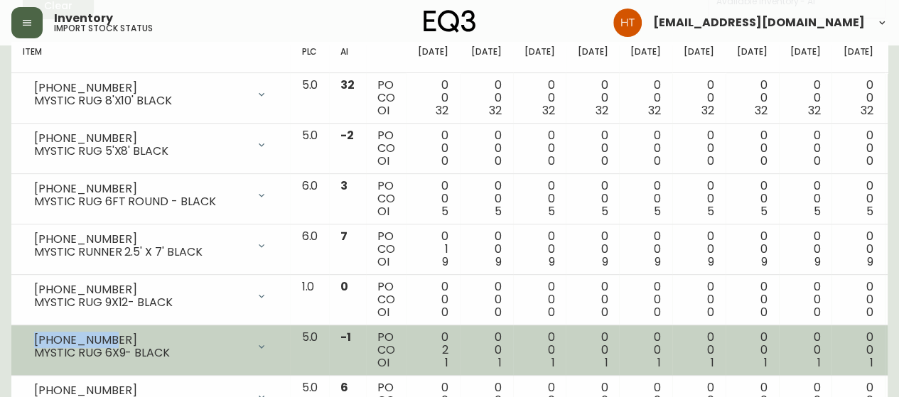
drag, startPoint x: 100, startPoint y: 335, endPoint x: 34, endPoint y: 336, distance: 66.1
click at [34, 336] on div "[PHONE_NUMBER]" at bounding box center [140, 340] width 213 height 13
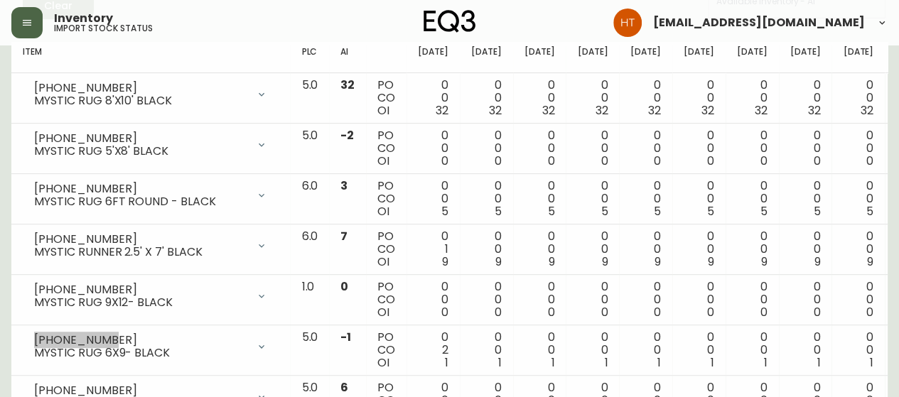
scroll to position [0, 0]
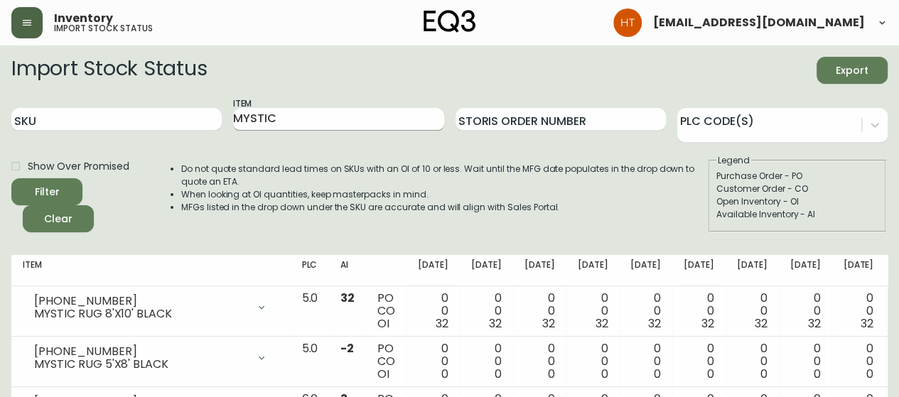
click at [274, 129] on input "MYSTIC" at bounding box center [338, 119] width 210 height 23
click at [274, 127] on input "MYSTIC" at bounding box center [338, 119] width 210 height 23
click at [266, 117] on input "MYSTIC" at bounding box center [338, 119] width 210 height 23
click at [11, 178] on button "Filter" at bounding box center [46, 191] width 71 height 27
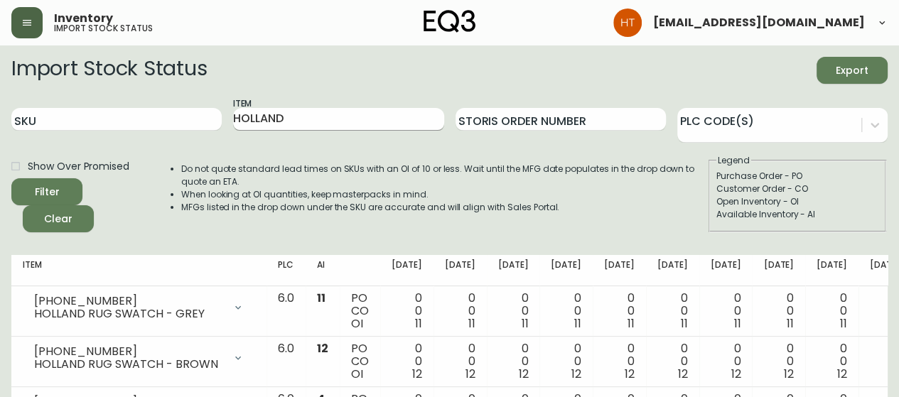
click at [276, 110] on input "HOLLAND" at bounding box center [338, 119] width 210 height 23
click at [11, 178] on button "Filter" at bounding box center [46, 191] width 71 height 27
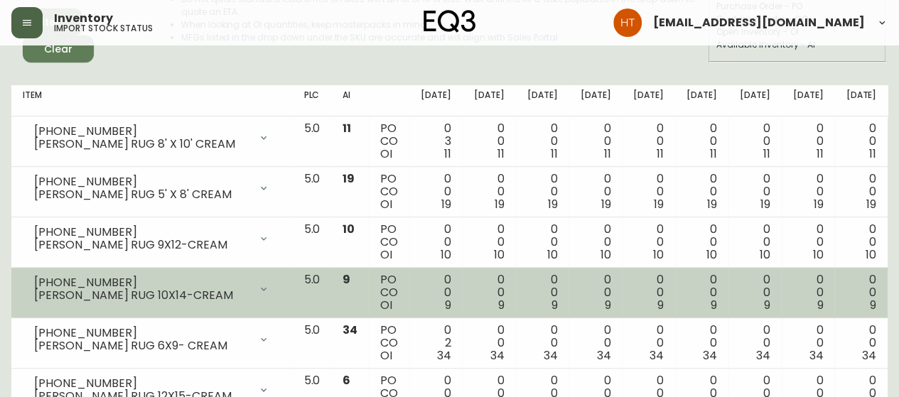
scroll to position [213, 0]
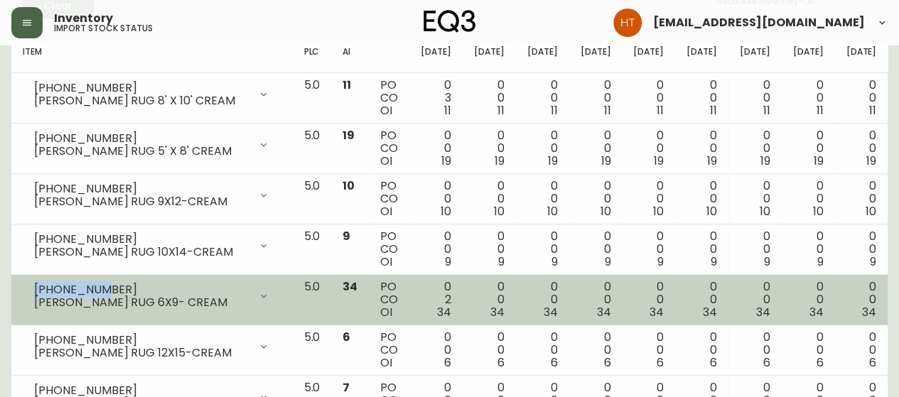
drag, startPoint x: 98, startPoint y: 288, endPoint x: 30, endPoint y: 283, distance: 68.3
click at [30, 283] on div "[PHONE_NUMBER] [PERSON_NAME] RUG 6X9- CREAM" at bounding box center [152, 296] width 258 height 31
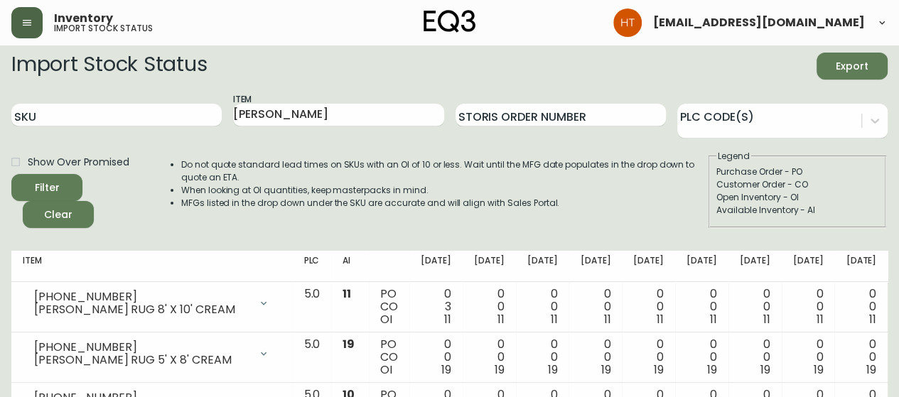
scroll to position [0, 0]
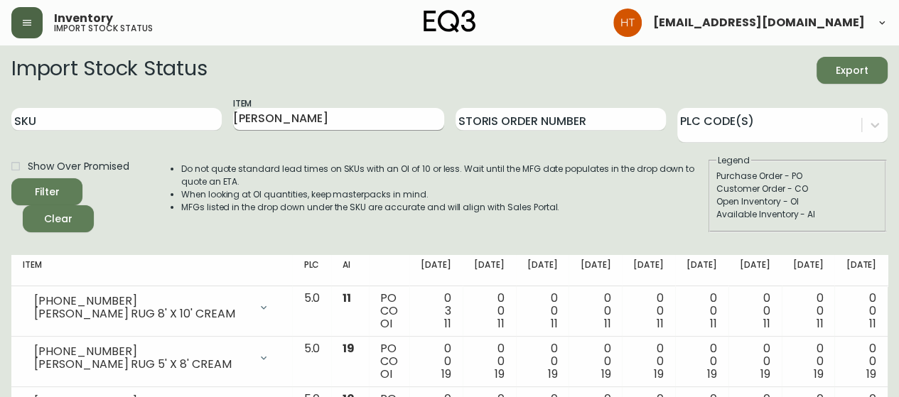
click at [304, 113] on input "[PERSON_NAME]" at bounding box center [338, 119] width 210 height 23
click at [11, 178] on button "Filter" at bounding box center [46, 191] width 71 height 27
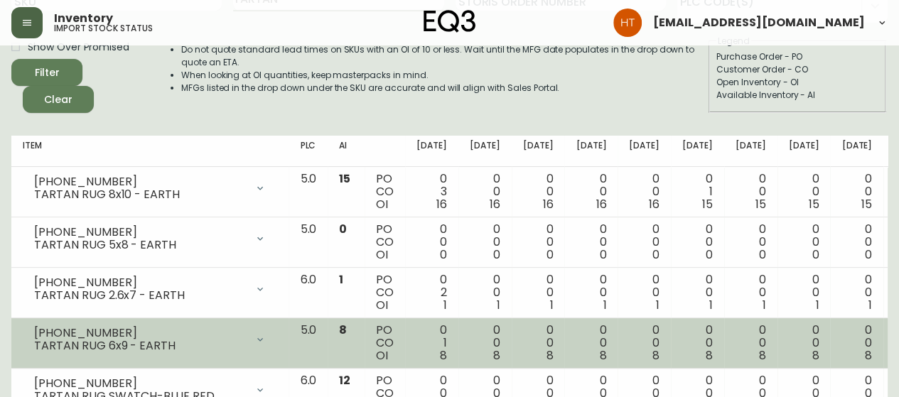
scroll to position [142, 0]
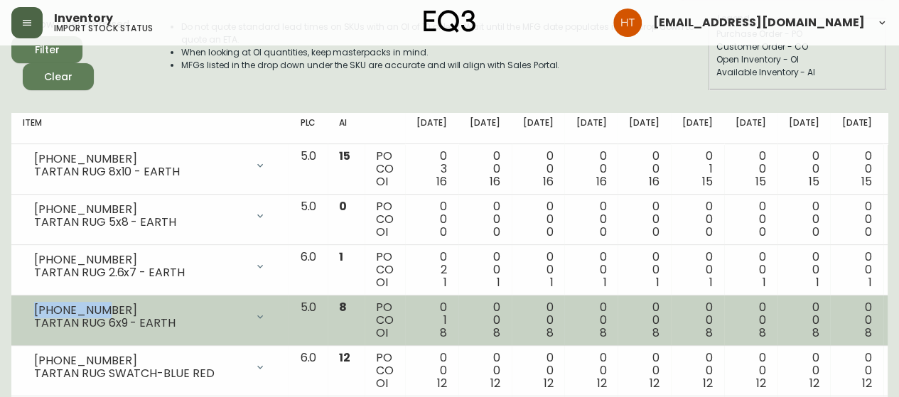
drag, startPoint x: 103, startPoint y: 313, endPoint x: 36, endPoint y: 309, distance: 67.6
click at [36, 309] on div "[PHONE_NUMBER]" at bounding box center [140, 310] width 212 height 13
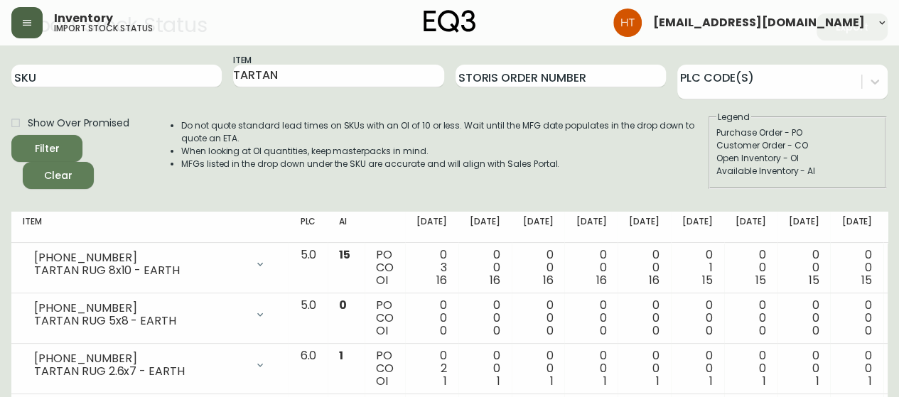
scroll to position [0, 0]
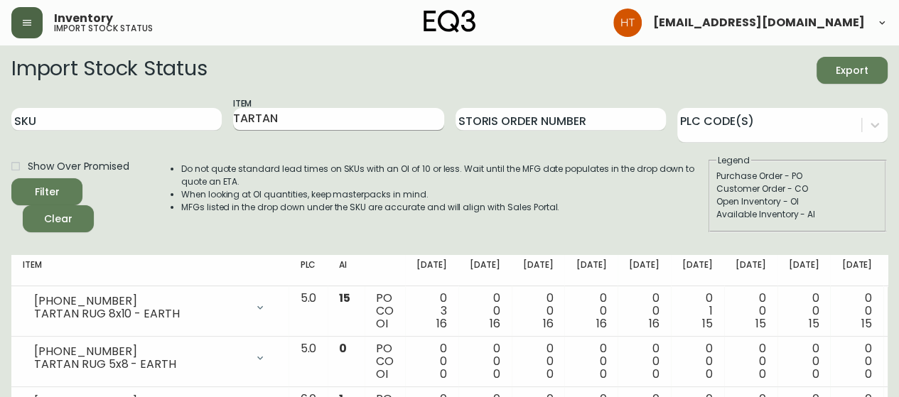
click at [257, 119] on input "TARTAN" at bounding box center [338, 119] width 210 height 23
click at [256, 120] on input "TARTAN" at bounding box center [338, 119] width 210 height 23
click at [11, 178] on button "Filter" at bounding box center [46, 191] width 71 height 27
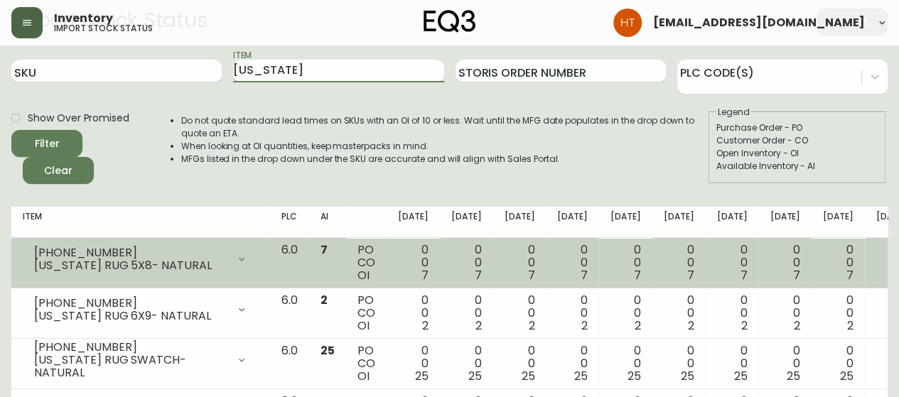
scroll to position [71, 0]
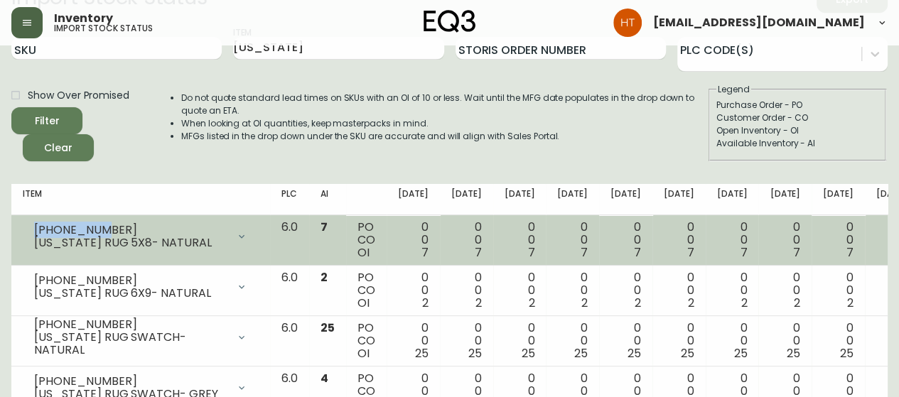
drag, startPoint x: 104, startPoint y: 227, endPoint x: 34, endPoint y: 225, distance: 69.6
click at [34, 225] on div "[PHONE_NUMBER]" at bounding box center [130, 230] width 193 height 13
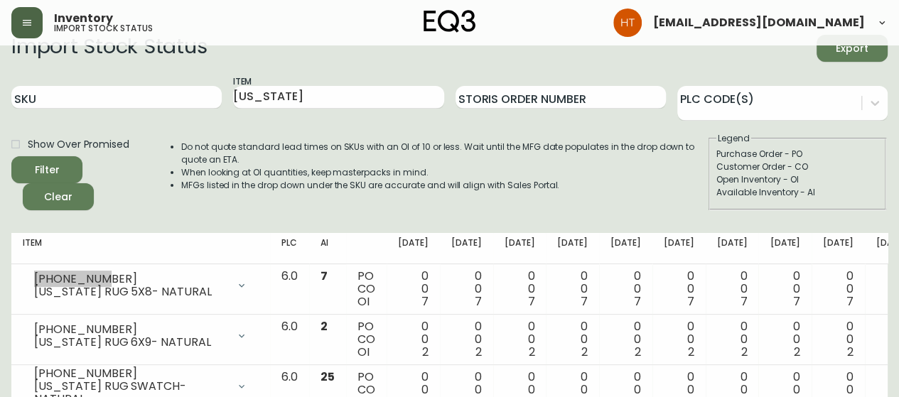
scroll to position [0, 0]
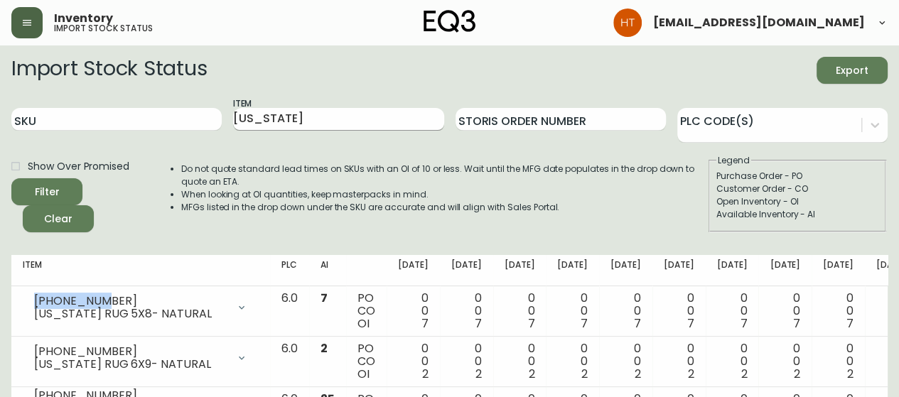
click at [261, 116] on input "[US_STATE]" at bounding box center [338, 119] width 210 height 23
click at [11, 178] on button "Filter" at bounding box center [46, 191] width 71 height 27
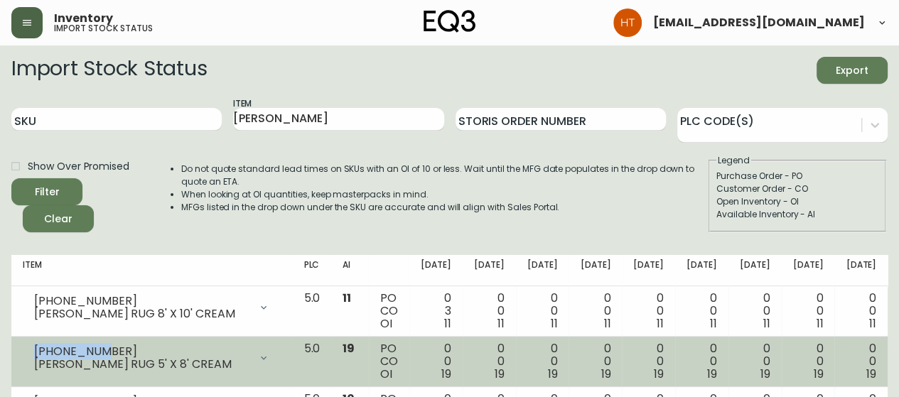
drag, startPoint x: 95, startPoint y: 353, endPoint x: 36, endPoint y: 347, distance: 59.3
click at [36, 347] on div "[PHONE_NUMBER]" at bounding box center [141, 351] width 215 height 13
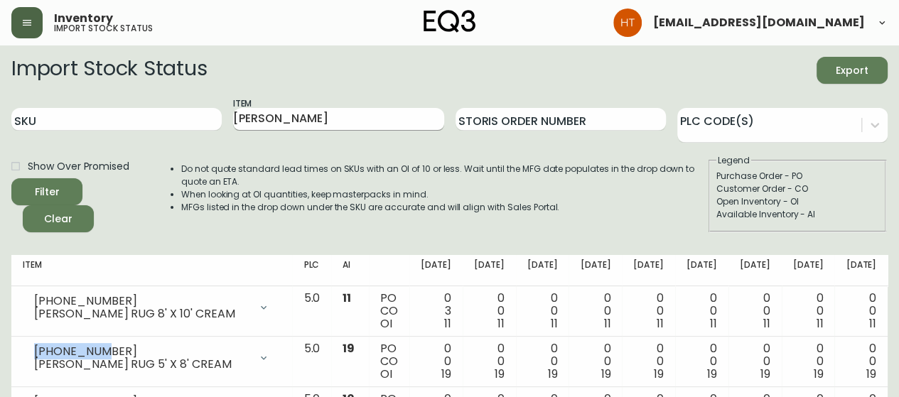
click at [243, 121] on input "[PERSON_NAME]" at bounding box center [338, 119] width 210 height 23
click at [11, 178] on button "Filter" at bounding box center [46, 191] width 71 height 27
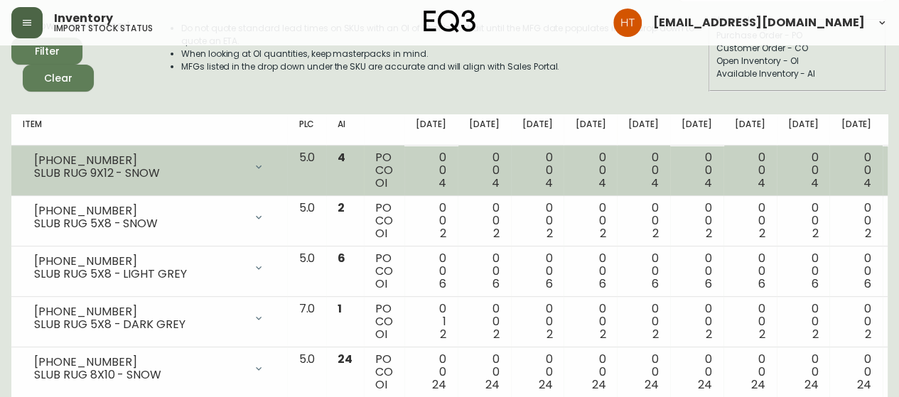
scroll to position [142, 0]
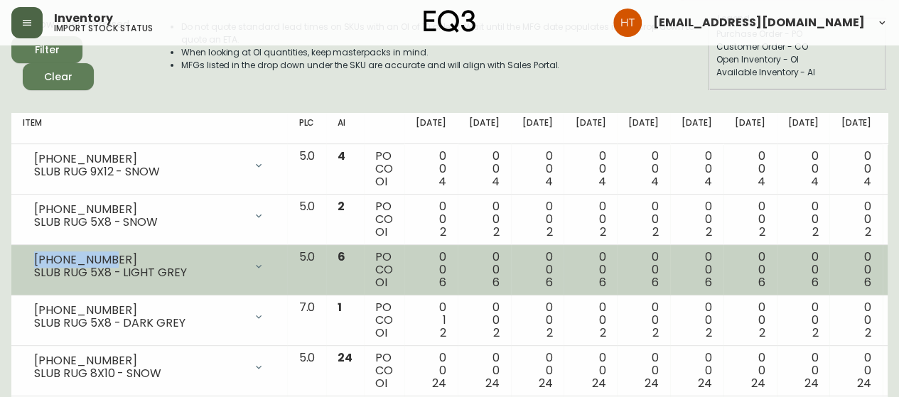
drag, startPoint x: 106, startPoint y: 255, endPoint x: 36, endPoint y: 253, distance: 70.4
click at [36, 254] on div "[PHONE_NUMBER]" at bounding box center [139, 260] width 210 height 13
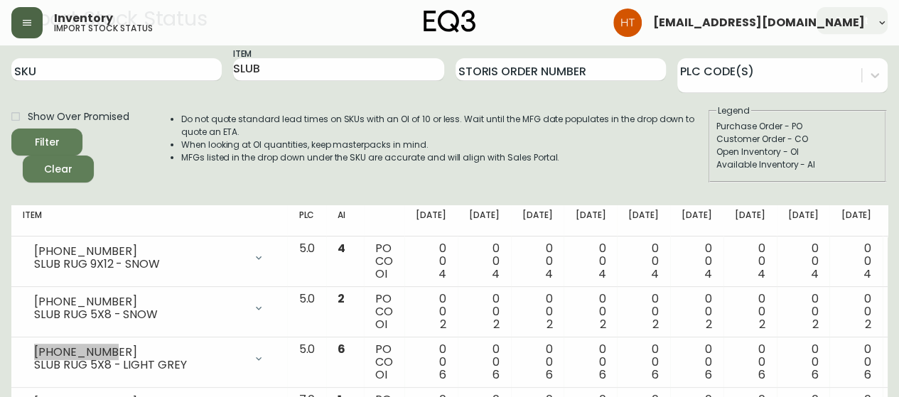
scroll to position [0, 0]
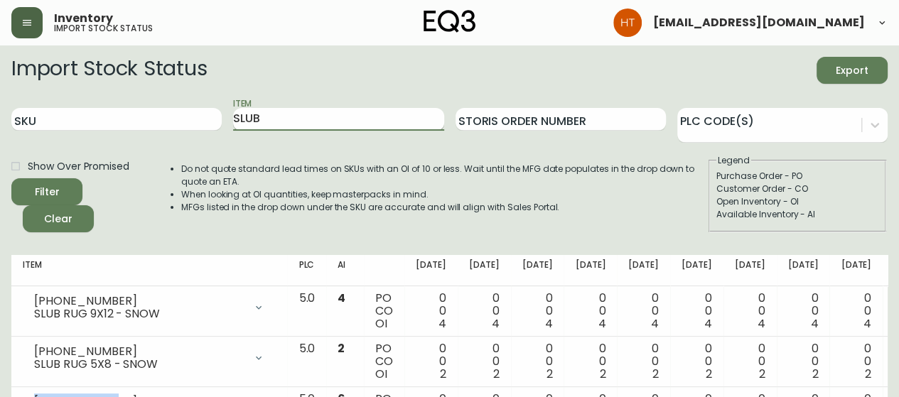
click at [257, 110] on input "SLUB" at bounding box center [338, 119] width 210 height 23
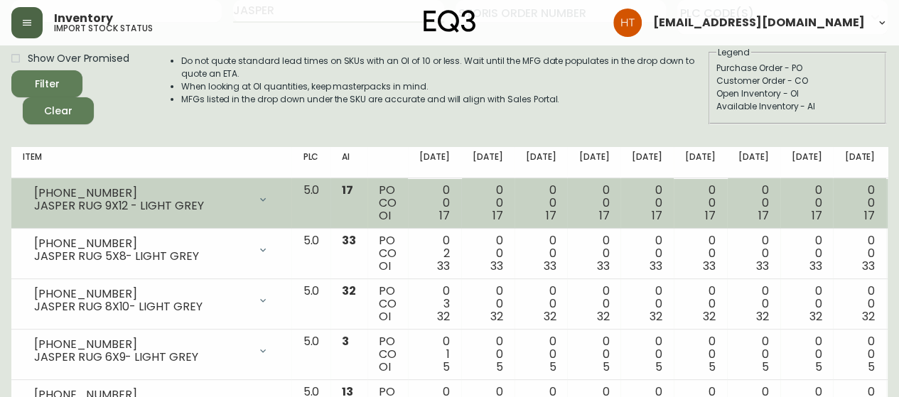
scroll to position [142, 0]
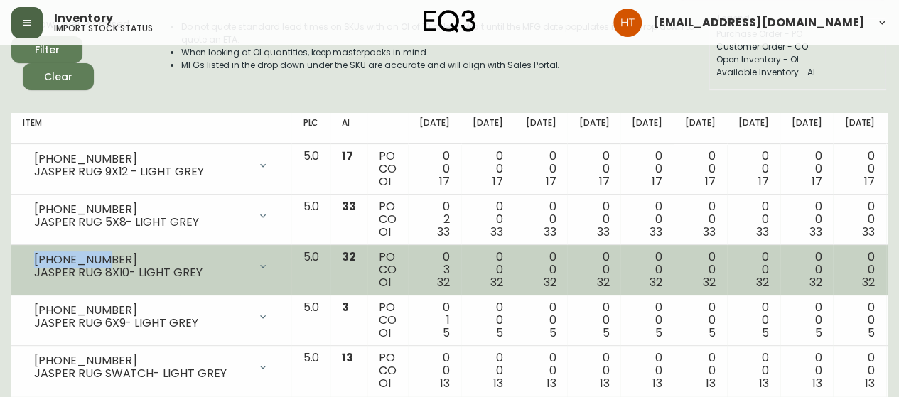
drag, startPoint x: 104, startPoint y: 258, endPoint x: 20, endPoint y: 258, distance: 84.5
click at [20, 258] on td "[PHONE_NUMBER] JASPER RUG 8X10- LIGHT GREY Opening Balance 35 ( [DATE] ) Custom…" at bounding box center [151, 270] width 280 height 50
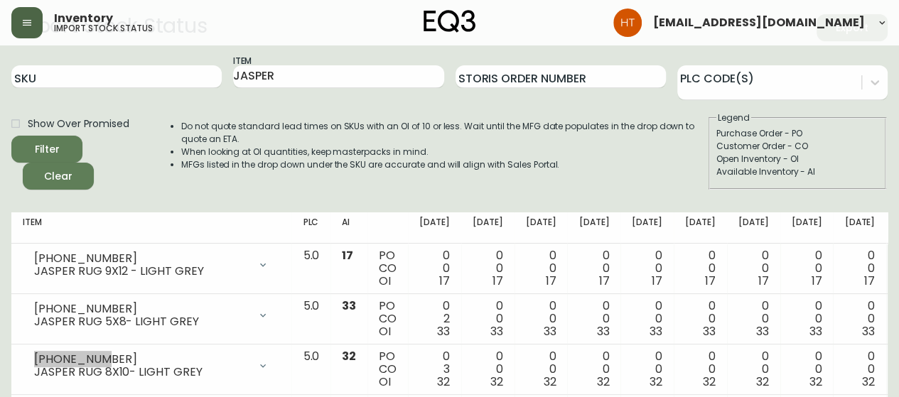
scroll to position [0, 0]
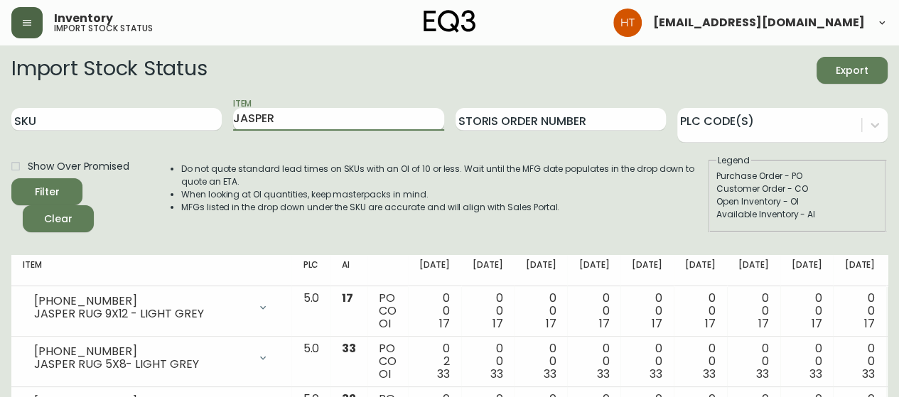
click at [252, 121] on input "JASPER" at bounding box center [338, 119] width 210 height 23
click at [11, 178] on button "Filter" at bounding box center [46, 191] width 71 height 27
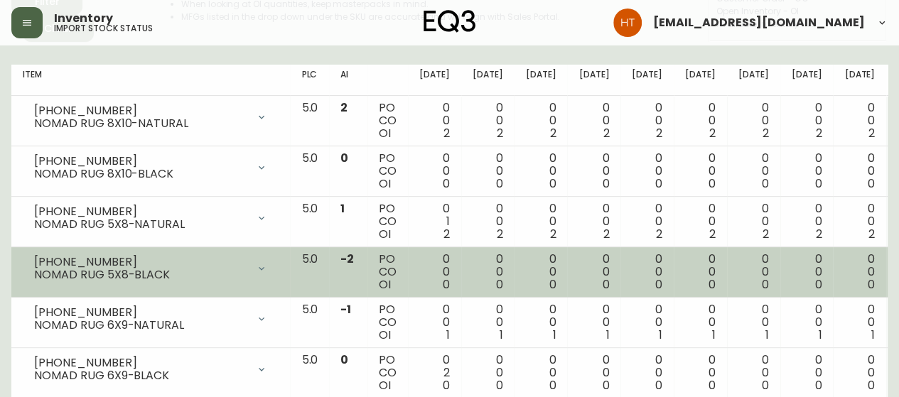
scroll to position [213, 0]
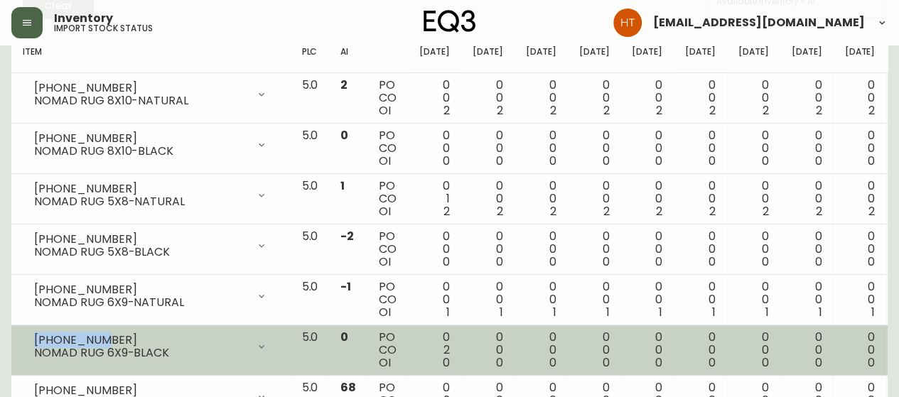
drag, startPoint x: 106, startPoint y: 338, endPoint x: 35, endPoint y: 335, distance: 71.1
click at [35, 335] on div "[PHONE_NUMBER]" at bounding box center [140, 340] width 213 height 13
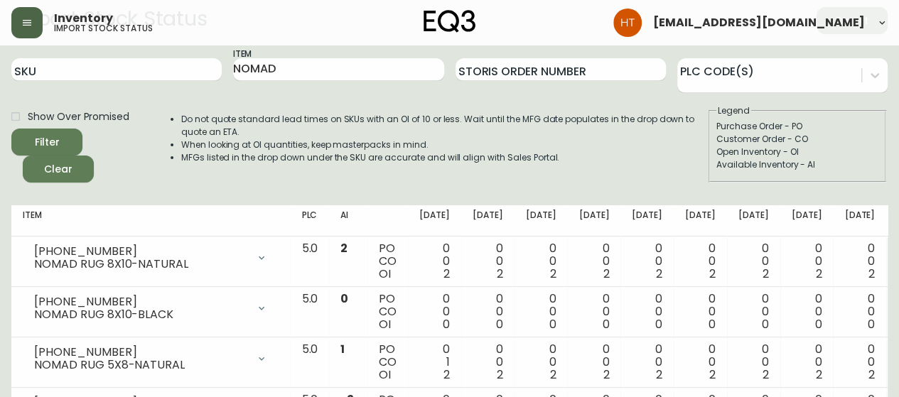
scroll to position [0, 0]
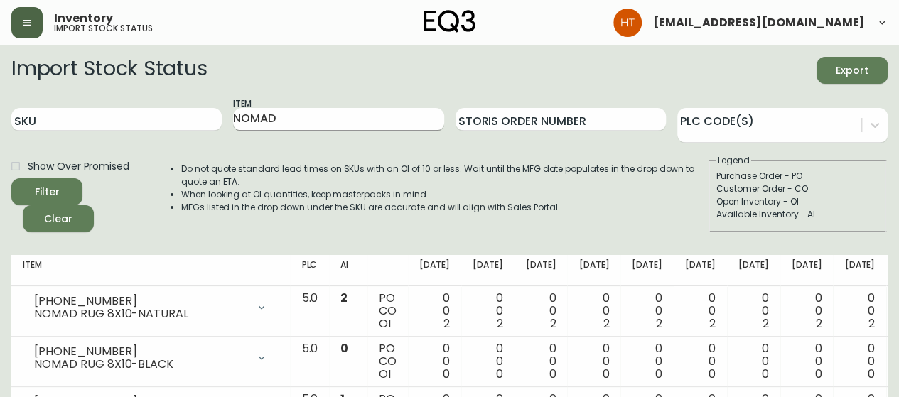
click at [296, 118] on input "NOMAD" at bounding box center [338, 119] width 210 height 23
click at [11, 178] on button "Filter" at bounding box center [46, 191] width 71 height 27
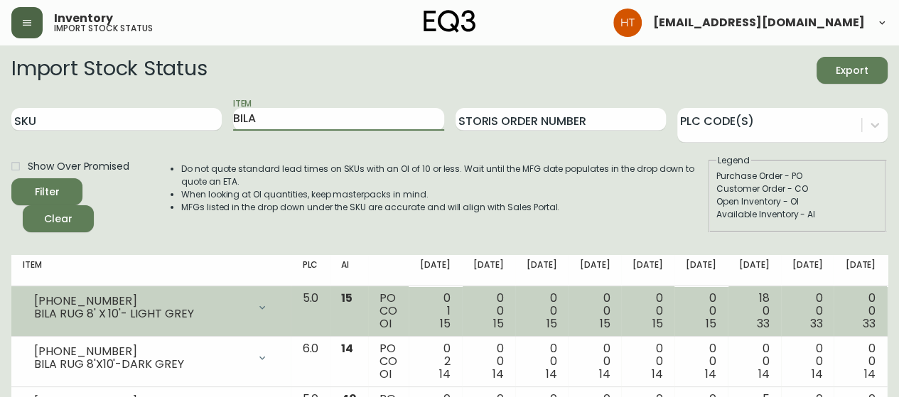
scroll to position [71, 0]
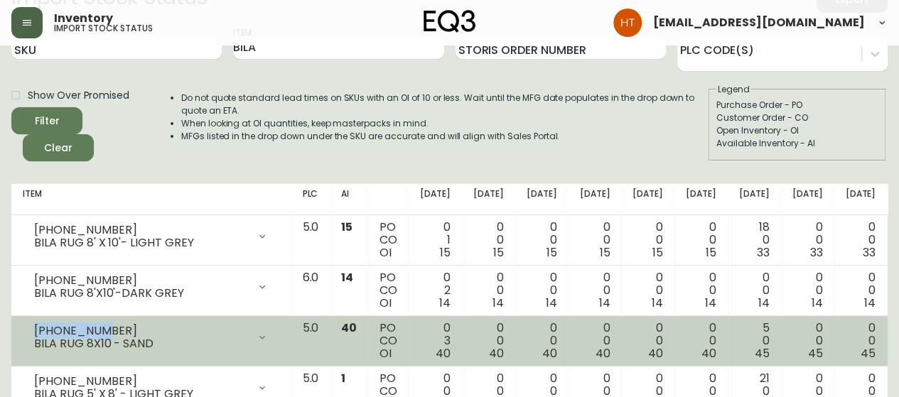
drag, startPoint x: 102, startPoint y: 335, endPoint x: 34, endPoint y: 328, distance: 68.6
click at [34, 328] on div "[PHONE_NUMBER]" at bounding box center [141, 331] width 214 height 13
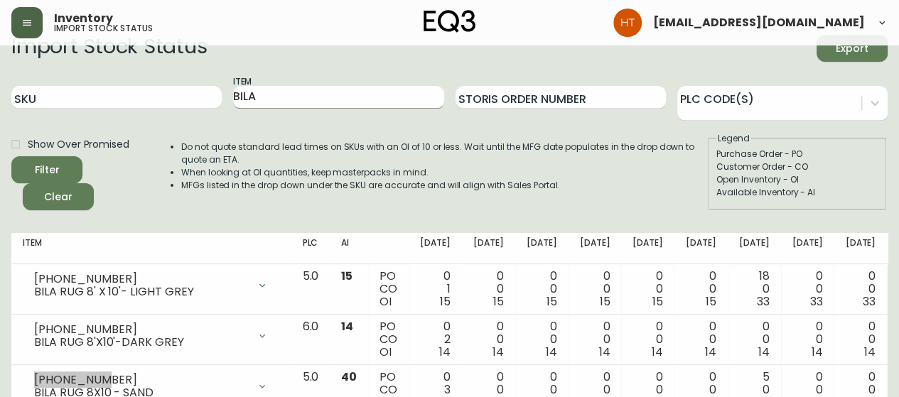
scroll to position [0, 0]
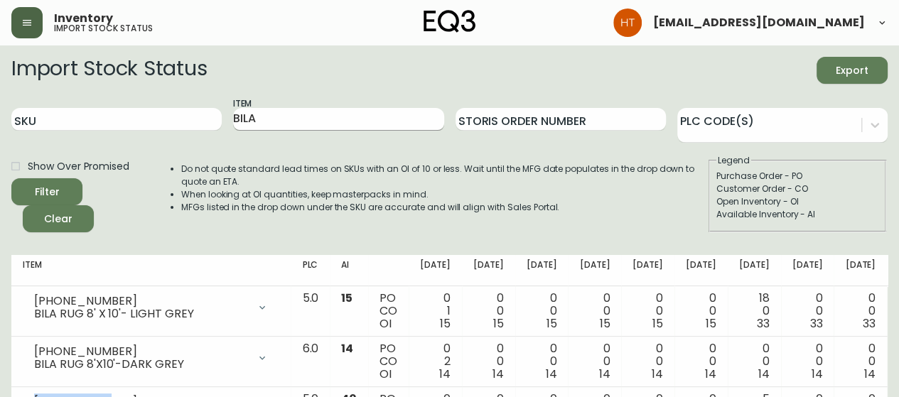
click at [252, 119] on input "BILA" at bounding box center [338, 119] width 210 height 23
type input "B"
click at [11, 178] on button "Filter" at bounding box center [46, 191] width 71 height 27
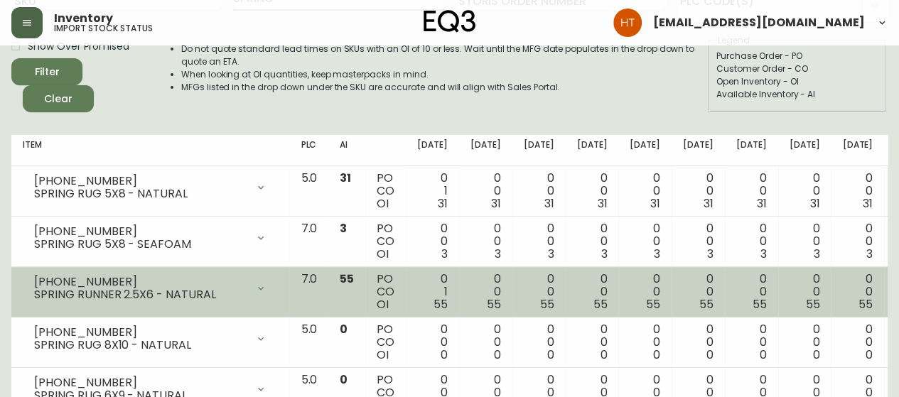
scroll to position [142, 0]
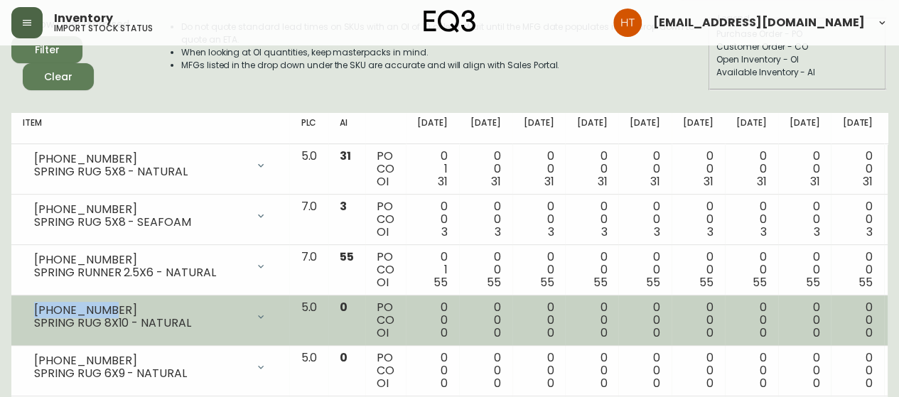
drag, startPoint x: 114, startPoint y: 313, endPoint x: 36, endPoint y: 310, distance: 78.9
click at [36, 310] on div "[PHONE_NUMBER]" at bounding box center [140, 310] width 212 height 13
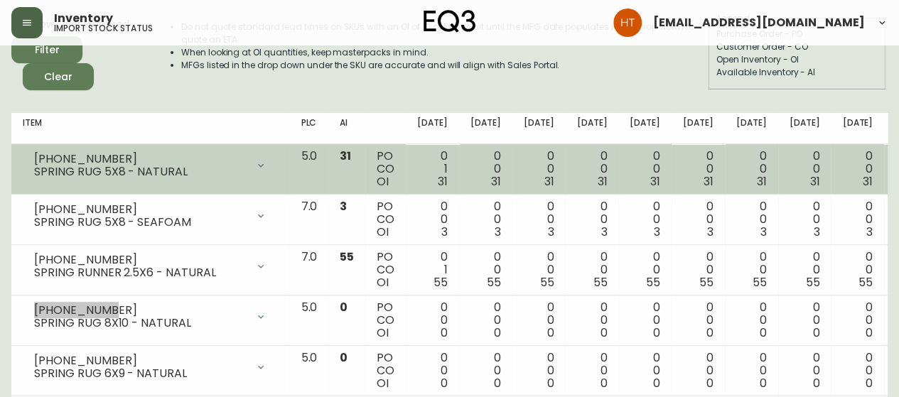
scroll to position [0, 0]
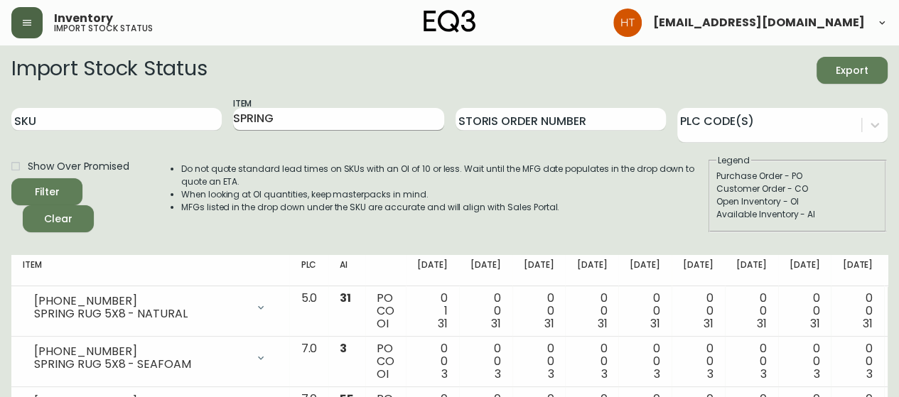
click at [291, 126] on input "SPRING" at bounding box center [338, 119] width 210 height 23
click at [11, 178] on button "Filter" at bounding box center [46, 191] width 71 height 27
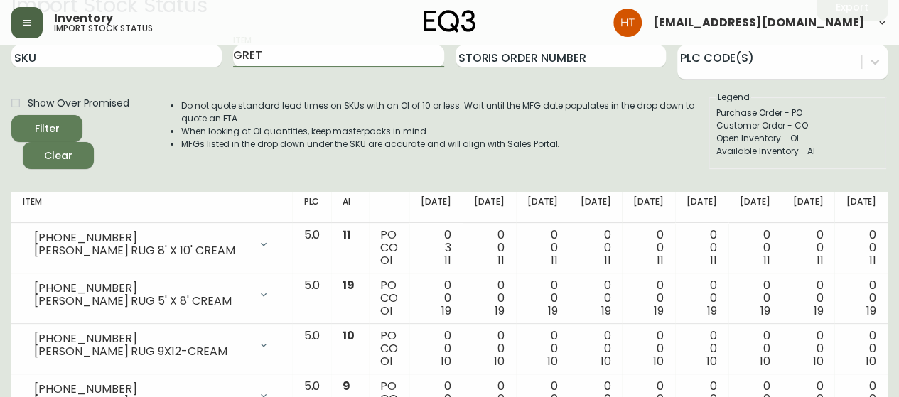
scroll to position [142, 0]
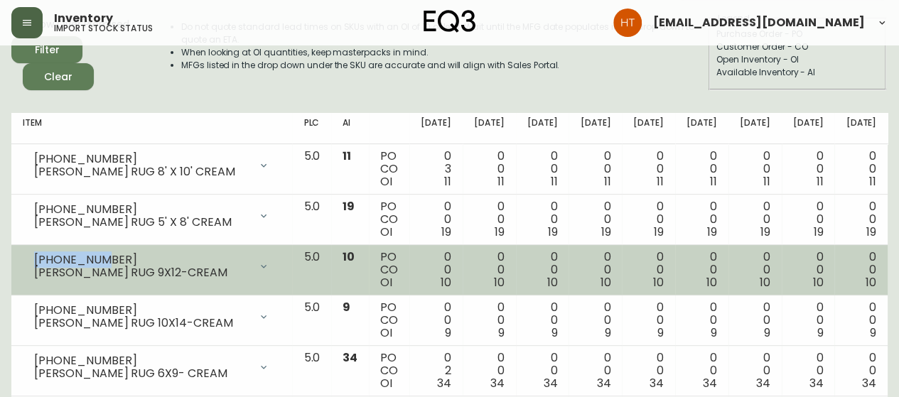
drag, startPoint x: 104, startPoint y: 262, endPoint x: 33, endPoint y: 262, distance: 71.0
click at [33, 262] on div "[PHONE_NUMBER] [PERSON_NAME] RUG 9X12-CREAM" at bounding box center [152, 266] width 258 height 31
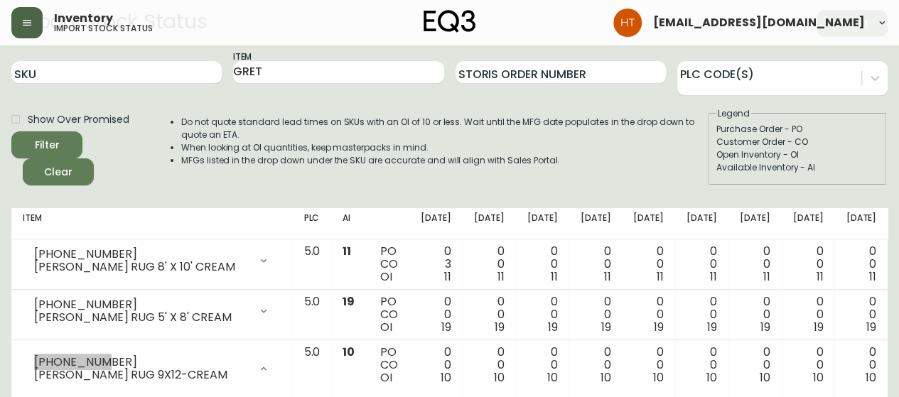
scroll to position [0, 0]
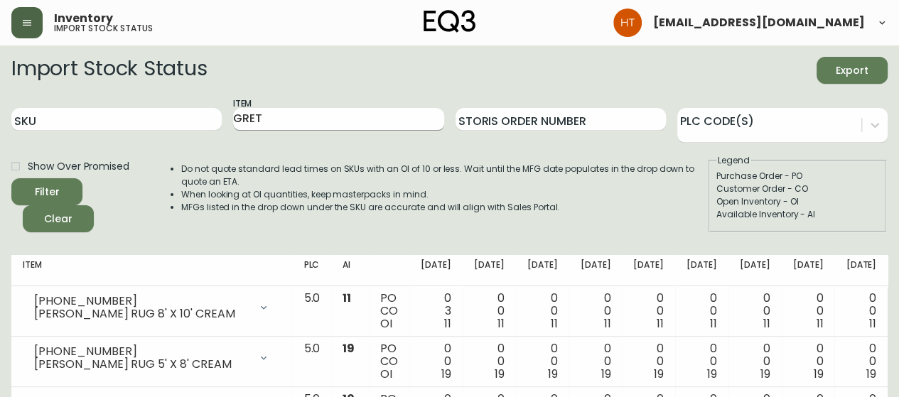
click at [249, 110] on input "GRET" at bounding box center [338, 119] width 210 height 23
click at [11, 178] on button "Filter" at bounding box center [46, 191] width 71 height 27
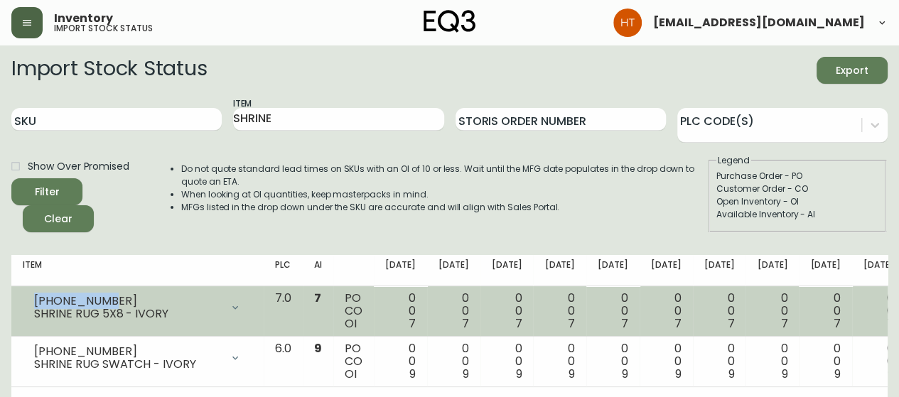
drag, startPoint x: 119, startPoint y: 298, endPoint x: 35, endPoint y: 294, distance: 84.6
click at [35, 295] on div "[PHONE_NUMBER]" at bounding box center [127, 301] width 187 height 13
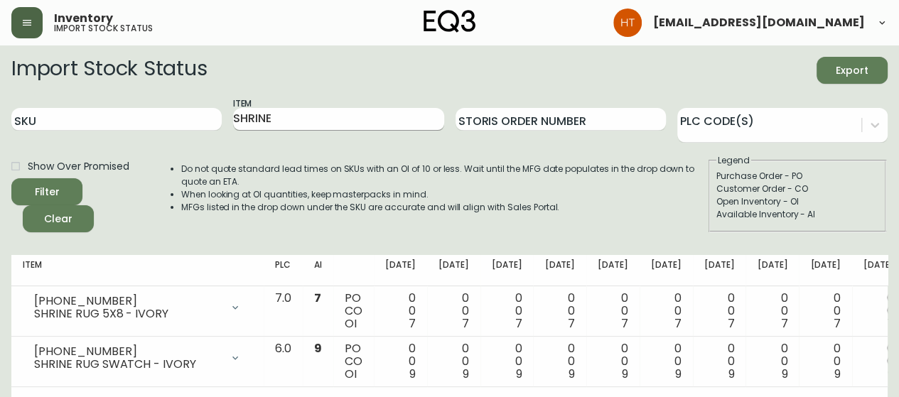
click at [290, 122] on input "SHRINE" at bounding box center [338, 119] width 210 height 23
click at [11, 178] on button "Filter" at bounding box center [46, 191] width 71 height 27
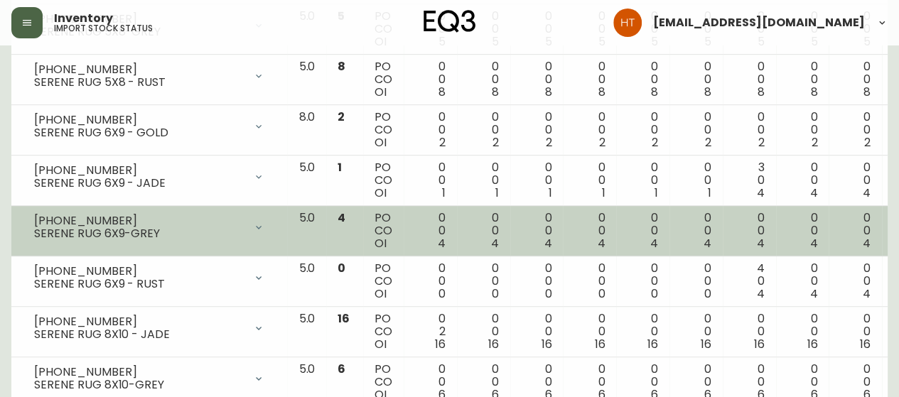
scroll to position [355, 0]
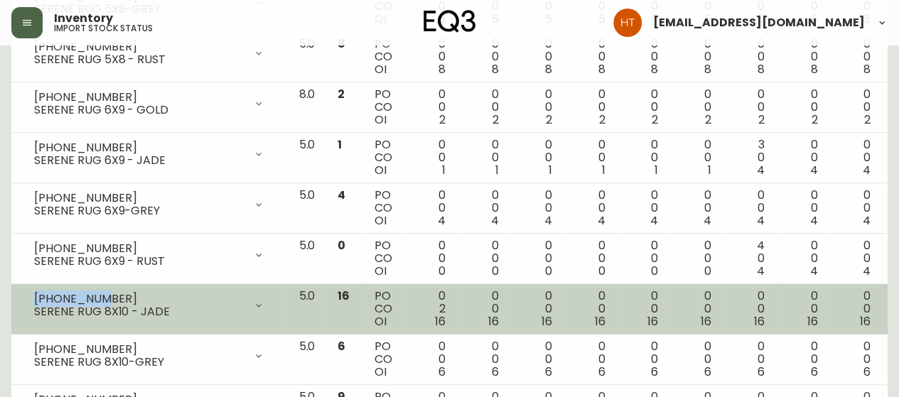
drag, startPoint x: 102, startPoint y: 296, endPoint x: 31, endPoint y: 296, distance: 71.0
click at [31, 296] on div "[PHONE_NUMBER] SERENE RUG 8X10 - JADE" at bounding box center [149, 305] width 253 height 31
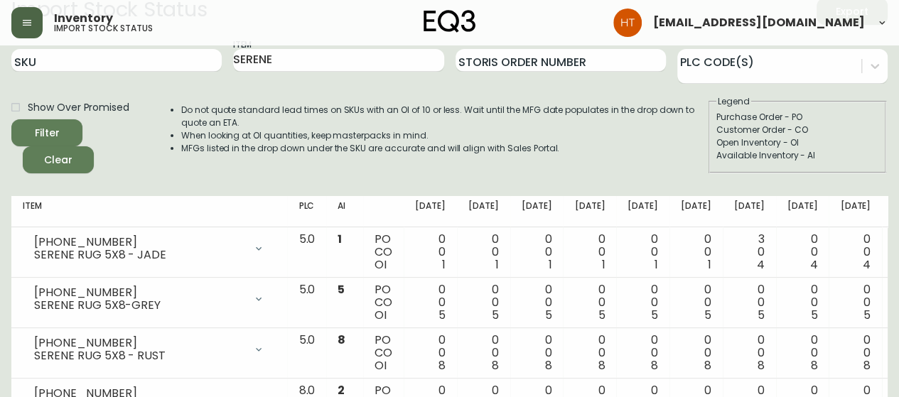
scroll to position [0, 0]
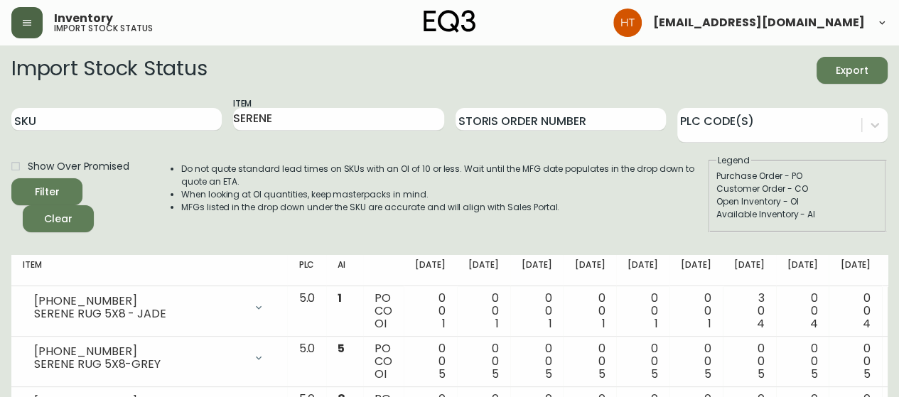
click at [264, 107] on div "Item SERENE" at bounding box center [338, 120] width 210 height 46
click at [256, 120] on input "SERENE" at bounding box center [338, 119] width 210 height 23
click at [11, 178] on button "Filter" at bounding box center [46, 191] width 71 height 27
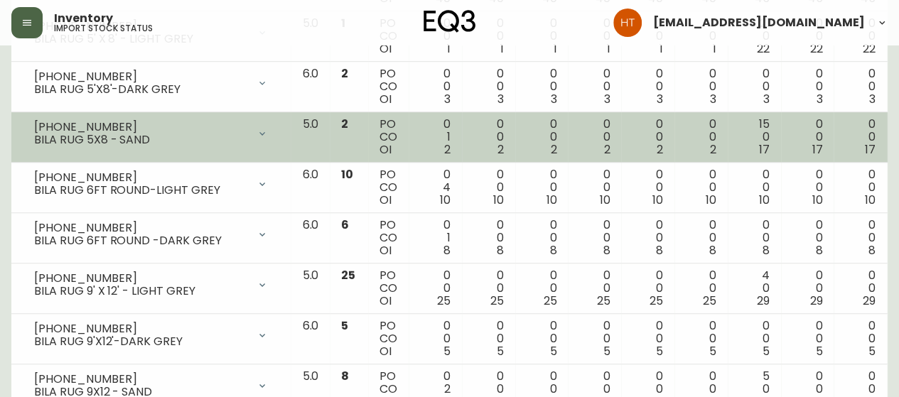
scroll to position [497, 0]
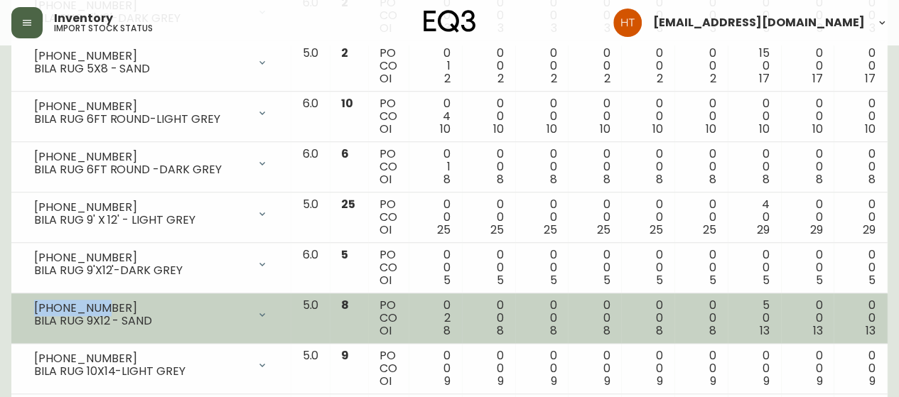
drag, startPoint x: 111, startPoint y: 303, endPoint x: 36, endPoint y: 302, distance: 75.3
click at [36, 302] on div "[PHONE_NUMBER]" at bounding box center [141, 308] width 214 height 13
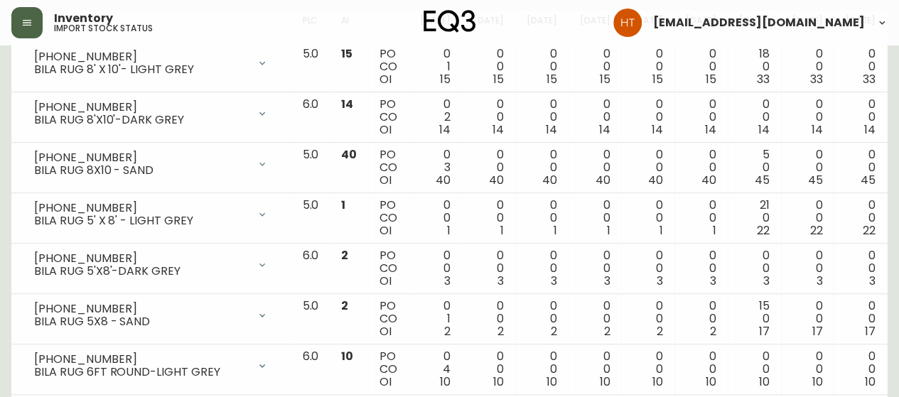
scroll to position [0, 0]
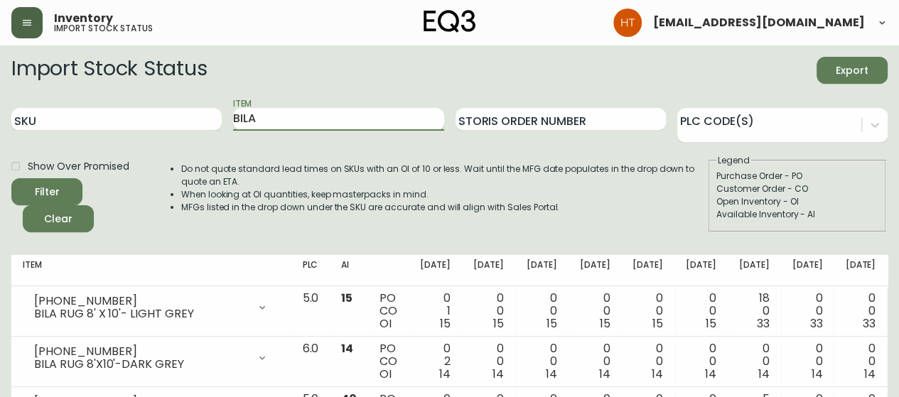
click at [276, 120] on input "BILA" at bounding box center [338, 119] width 210 height 23
click at [11, 178] on button "Filter" at bounding box center [46, 191] width 71 height 27
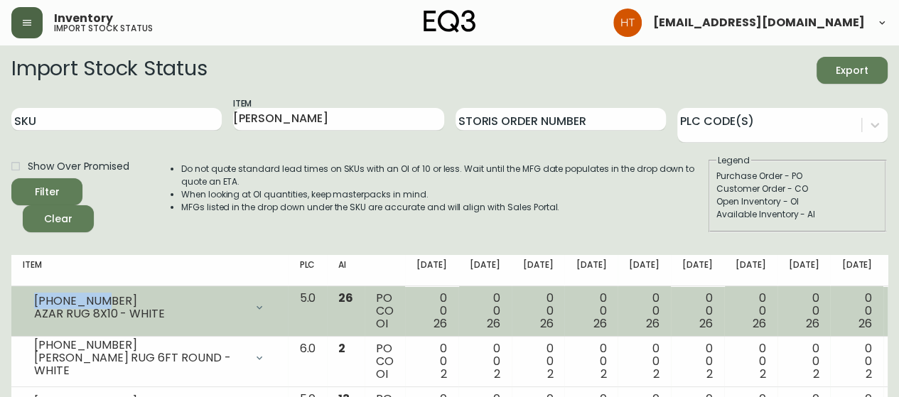
drag, startPoint x: 102, startPoint y: 302, endPoint x: 36, endPoint y: 298, distance: 65.5
click at [36, 298] on div "[PHONE_NUMBER]" at bounding box center [139, 301] width 211 height 13
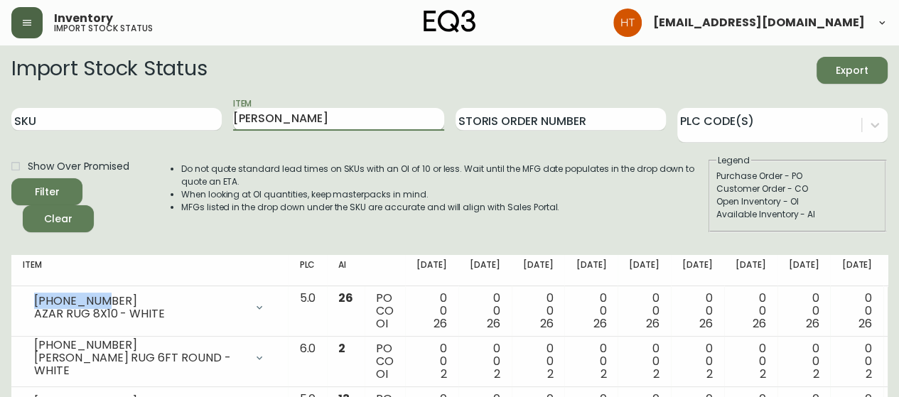
click at [269, 124] on input "[PERSON_NAME]" at bounding box center [338, 119] width 210 height 23
click at [11, 178] on button "Filter" at bounding box center [46, 191] width 71 height 27
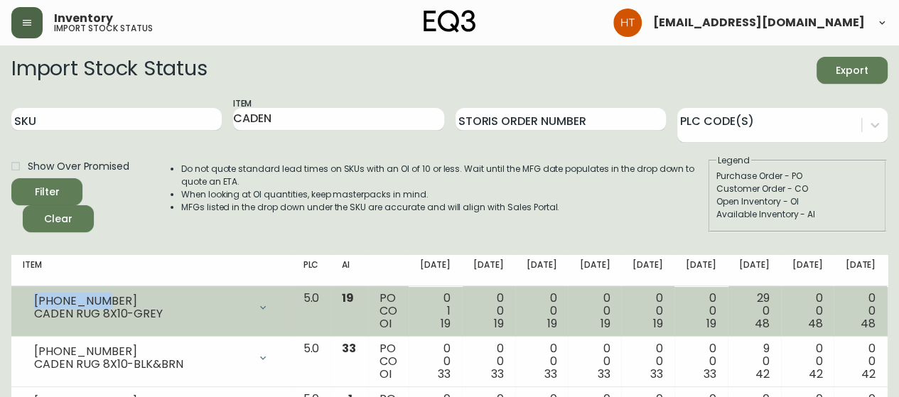
drag, startPoint x: 98, startPoint y: 300, endPoint x: 34, endPoint y: 294, distance: 64.2
click at [34, 295] on div "[PHONE_NUMBER]" at bounding box center [141, 301] width 215 height 13
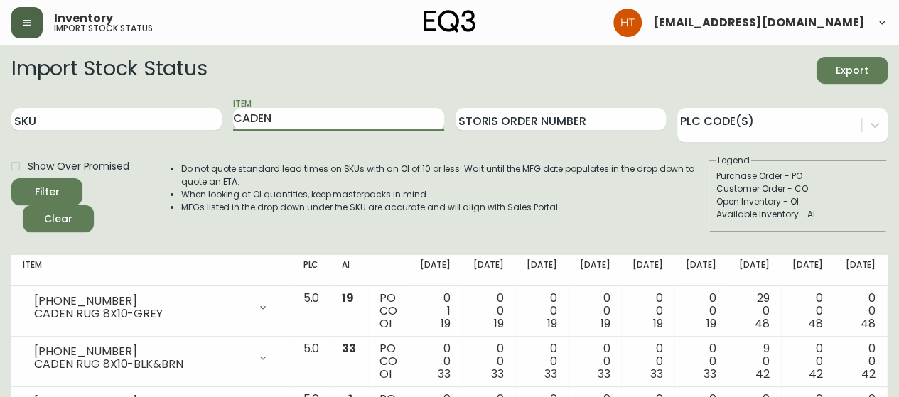
click at [351, 114] on input "CADEN" at bounding box center [338, 119] width 210 height 23
click at [11, 178] on button "Filter" at bounding box center [46, 191] width 71 height 27
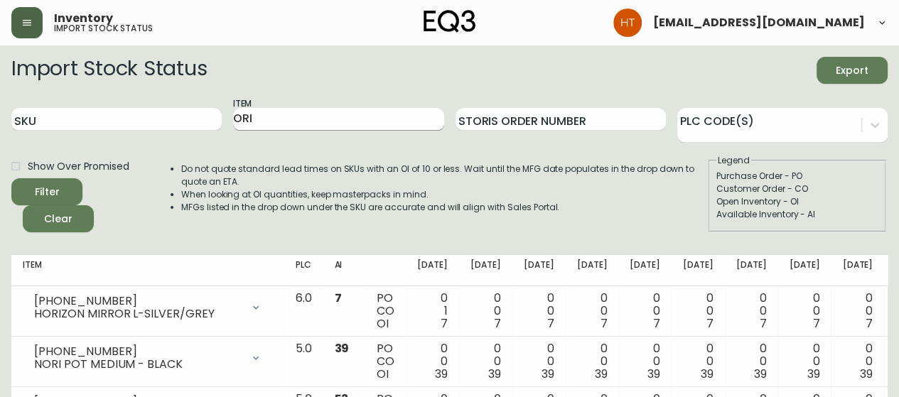
click at [257, 121] on input "ORI" at bounding box center [338, 119] width 210 height 23
click at [11, 178] on button "Filter" at bounding box center [46, 191] width 71 height 27
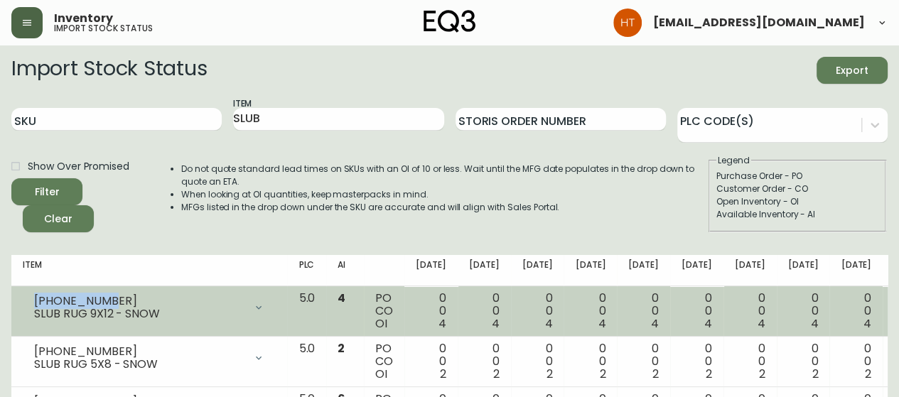
drag, startPoint x: 104, startPoint y: 298, endPoint x: 36, endPoint y: 299, distance: 68.2
click at [36, 299] on div "[PHONE_NUMBER]" at bounding box center [139, 301] width 210 height 13
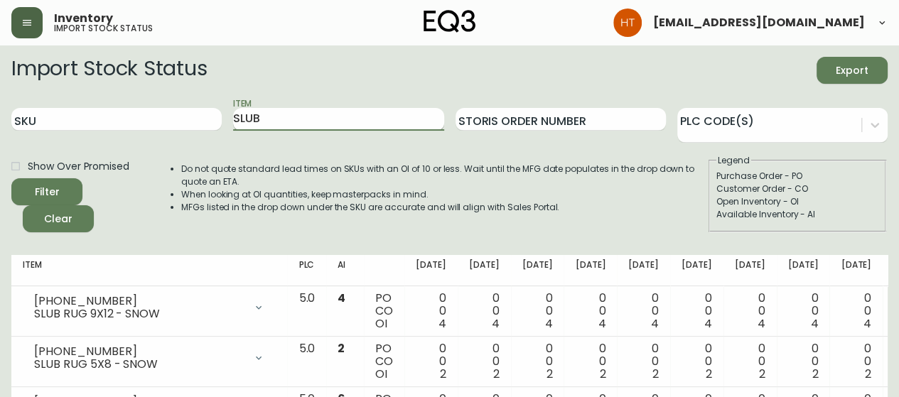
click at [263, 118] on input "SLUB" at bounding box center [338, 119] width 210 height 23
click at [11, 178] on button "Filter" at bounding box center [46, 191] width 71 height 27
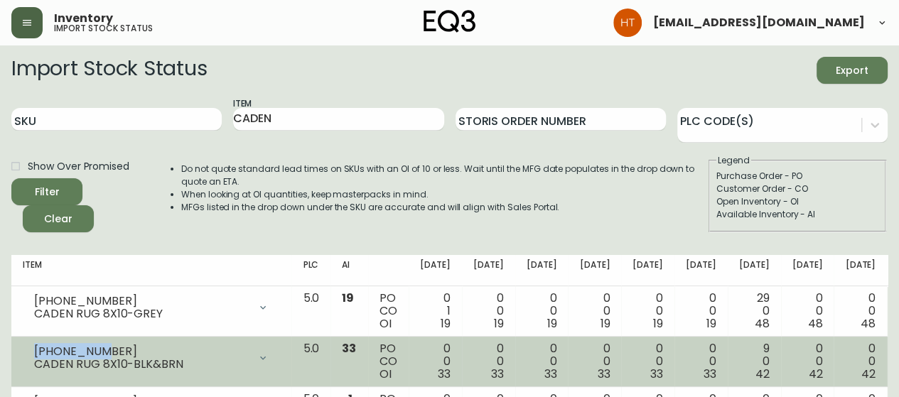
drag, startPoint x: 107, startPoint y: 351, endPoint x: 34, endPoint y: 350, distance: 72.5
click at [34, 350] on div "[PHONE_NUMBER]" at bounding box center [141, 351] width 215 height 13
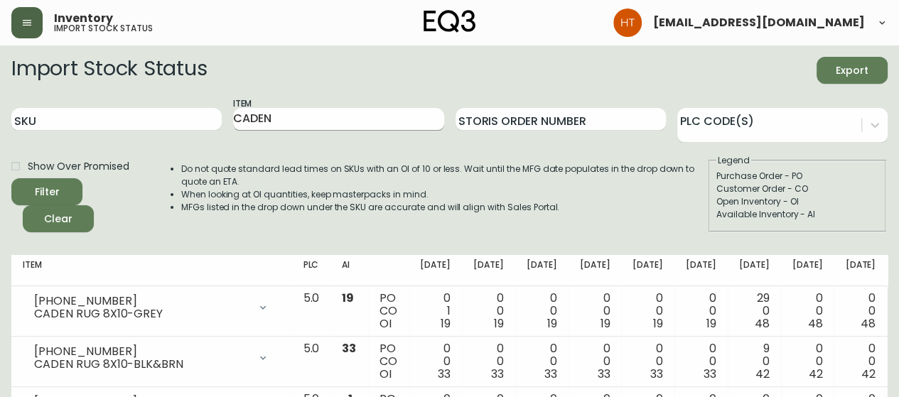
click at [261, 108] on input "CADEN" at bounding box center [338, 119] width 210 height 23
click at [11, 178] on button "Filter" at bounding box center [46, 191] width 71 height 27
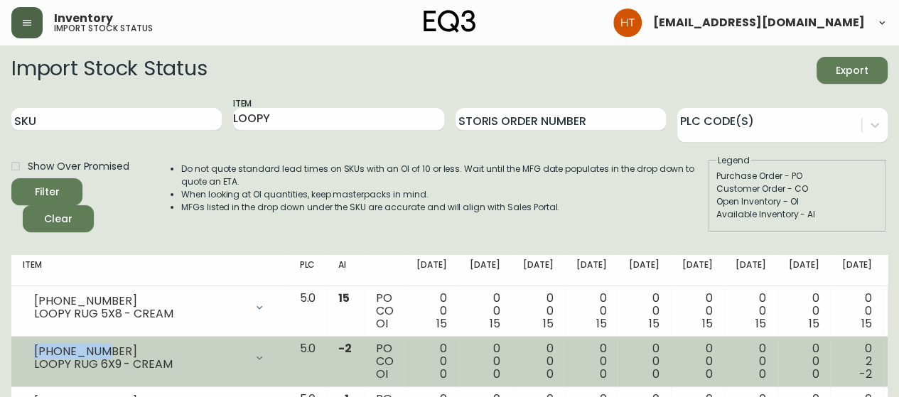
drag, startPoint x: 92, startPoint y: 350, endPoint x: 34, endPoint y: 346, distance: 58.4
click at [34, 346] on div "[PHONE_NUMBER]" at bounding box center [139, 351] width 211 height 13
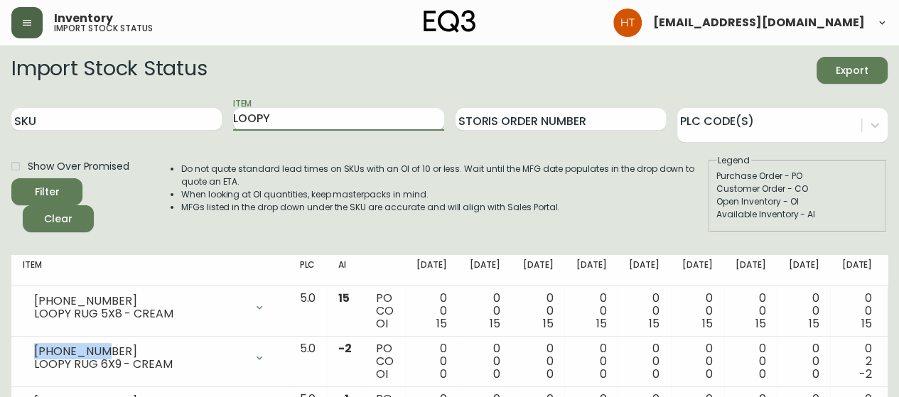
click at [280, 117] on input "LOOPY" at bounding box center [338, 119] width 210 height 23
click at [11, 178] on button "Filter" at bounding box center [46, 191] width 71 height 27
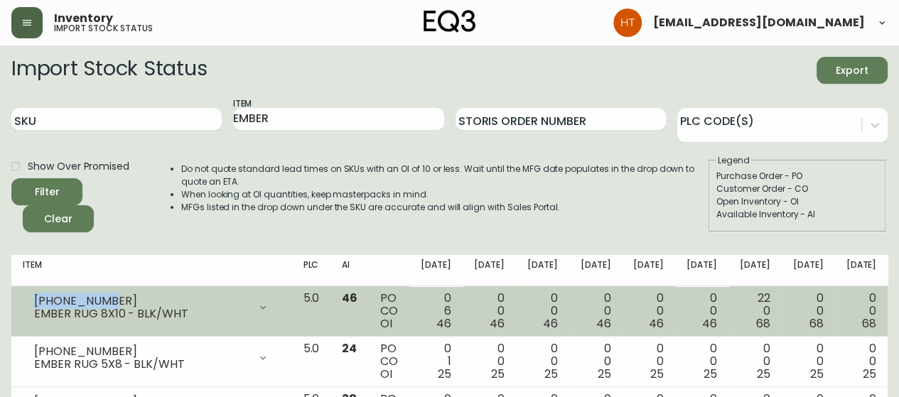
drag, startPoint x: 105, startPoint y: 299, endPoint x: 34, endPoint y: 297, distance: 71.1
click at [34, 297] on div "[PHONE_NUMBER]" at bounding box center [141, 301] width 215 height 13
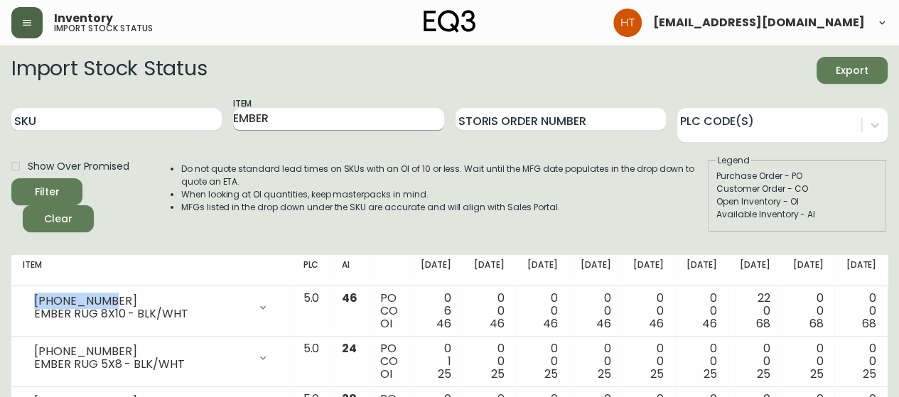
click at [277, 118] on input "EMBER" at bounding box center [338, 119] width 210 height 23
click at [11, 178] on button "Filter" at bounding box center [46, 191] width 71 height 27
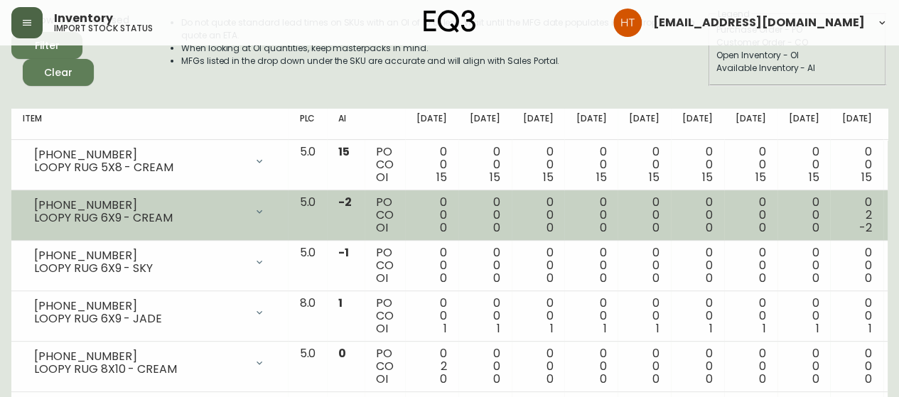
scroll to position [213, 0]
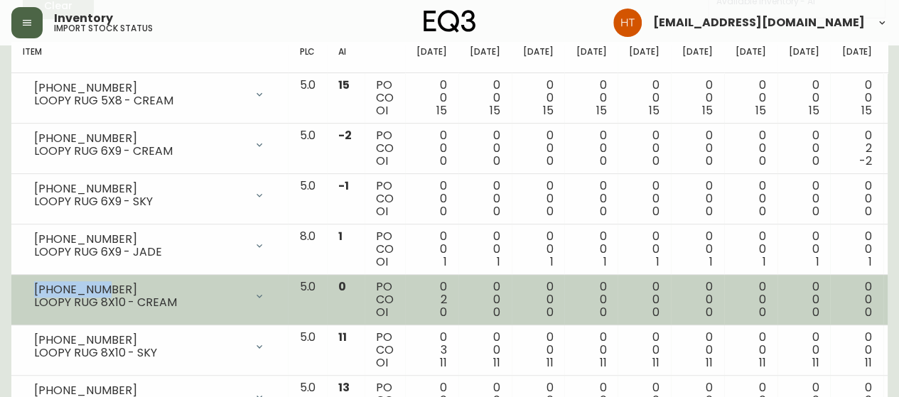
drag, startPoint x: 82, startPoint y: 287, endPoint x: 33, endPoint y: 287, distance: 49.0
click at [33, 287] on div "[PHONE_NUMBER] LOOPY RUG 8X10 - CREAM" at bounding box center [150, 296] width 254 height 31
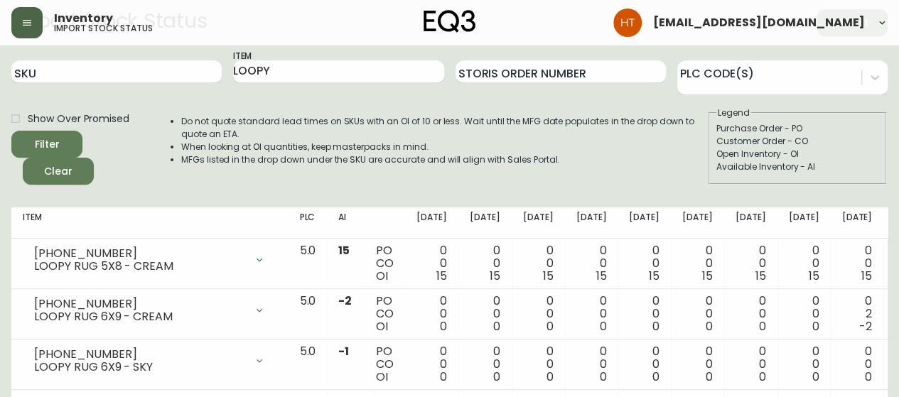
scroll to position [0, 0]
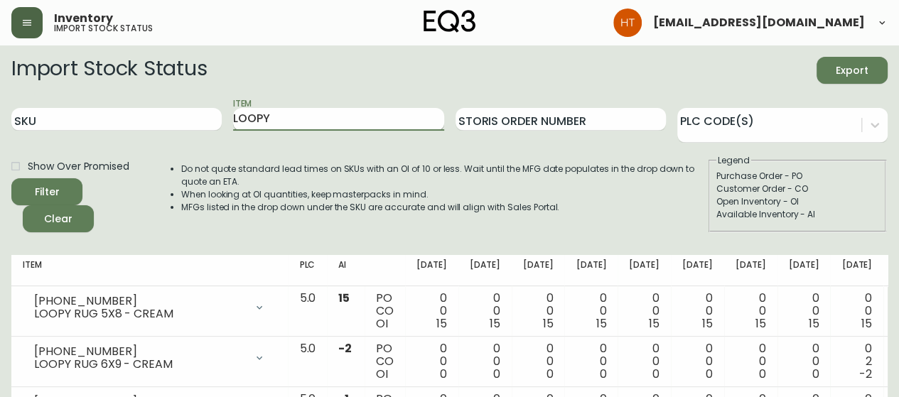
click at [261, 124] on input "LOOPY" at bounding box center [338, 119] width 210 height 23
click at [11, 178] on button "Filter" at bounding box center [46, 191] width 71 height 27
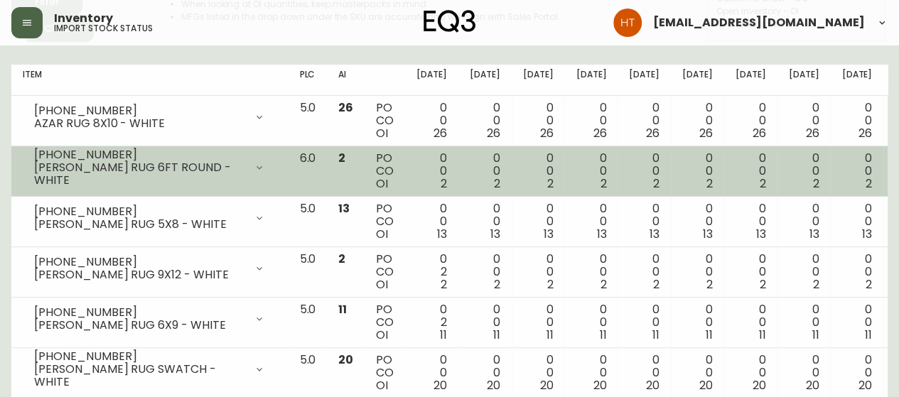
scroll to position [213, 0]
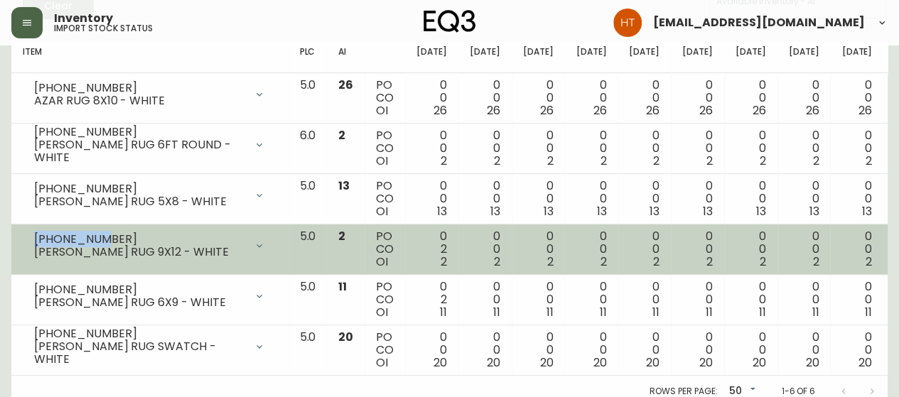
drag, startPoint x: 107, startPoint y: 241, endPoint x: 37, endPoint y: 239, distance: 69.7
click at [37, 239] on div "[PHONE_NUMBER]" at bounding box center [139, 239] width 211 height 13
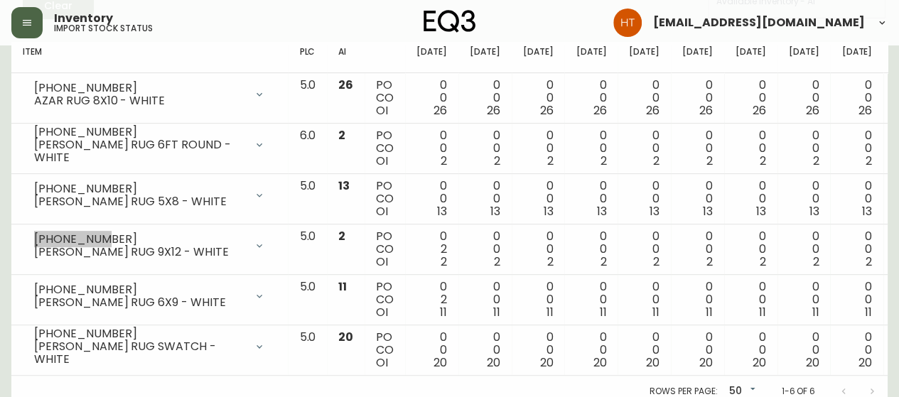
scroll to position [0, 0]
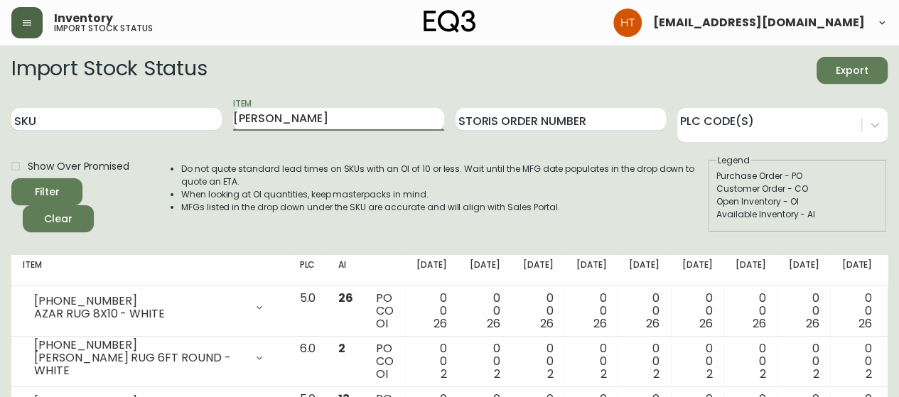
click at [264, 116] on input "[PERSON_NAME]" at bounding box center [338, 119] width 210 height 23
click at [11, 178] on button "Filter" at bounding box center [46, 191] width 71 height 27
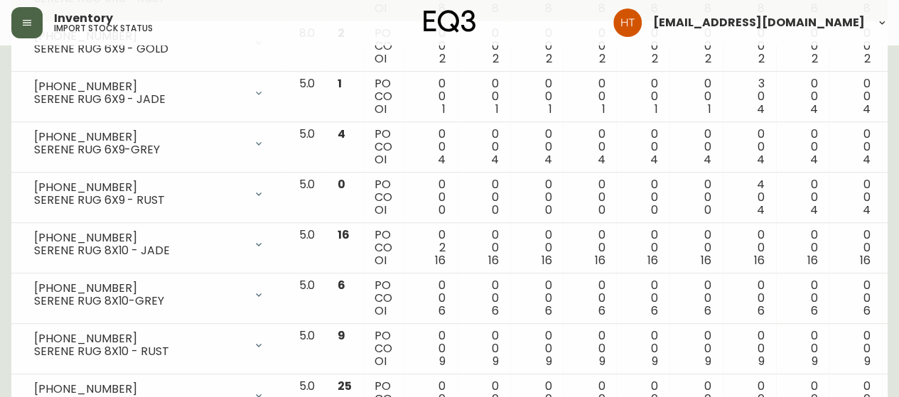
scroll to position [426, 0]
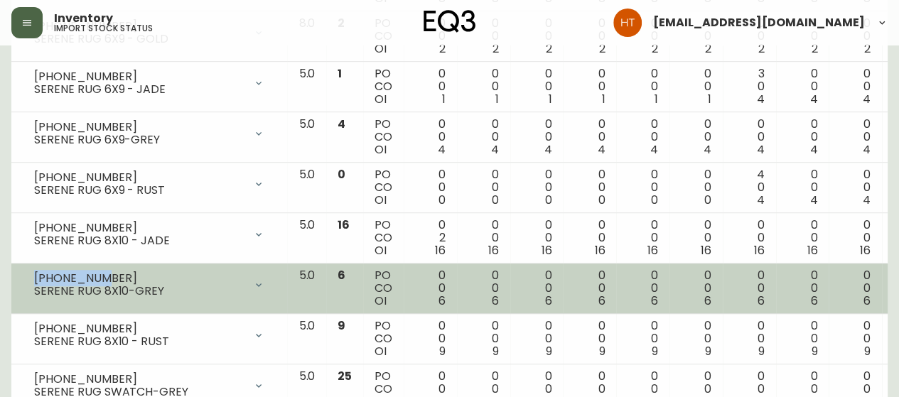
drag, startPoint x: 107, startPoint y: 276, endPoint x: 33, endPoint y: 276, distance: 73.2
click at [33, 276] on div "[PHONE_NUMBER] SERENE RUG 8X10-GREY" at bounding box center [149, 284] width 253 height 31
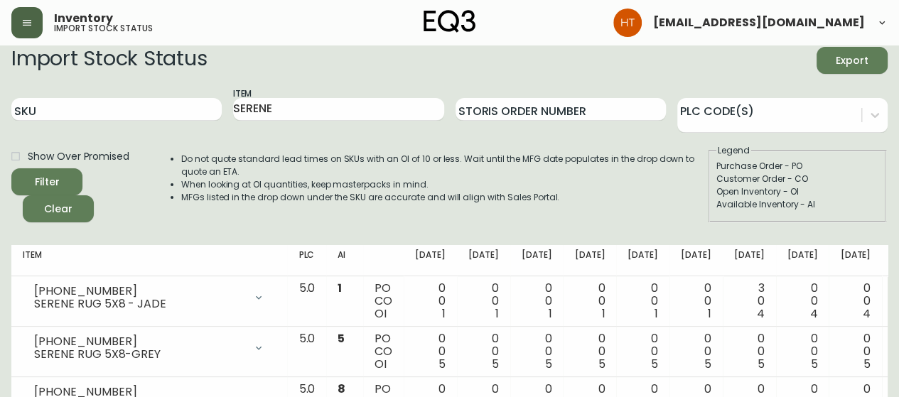
scroll to position [0, 0]
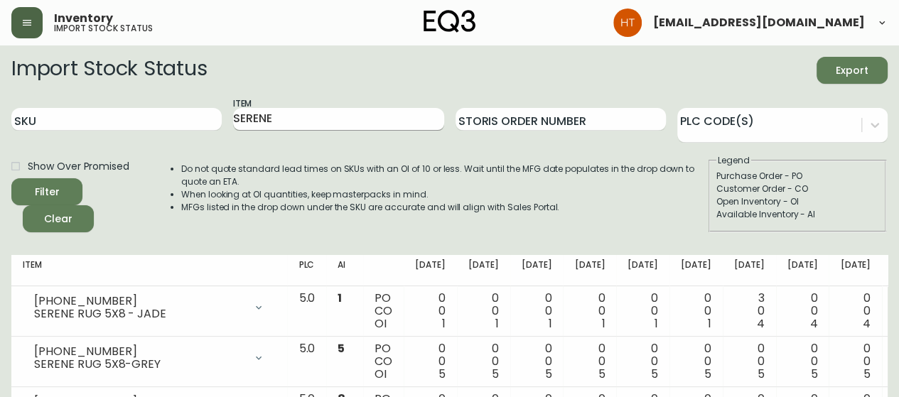
click at [319, 120] on input "SERENE" at bounding box center [338, 119] width 210 height 23
click at [11, 178] on button "Filter" at bounding box center [46, 191] width 71 height 27
click at [257, 110] on input "SLUB" at bounding box center [338, 119] width 210 height 23
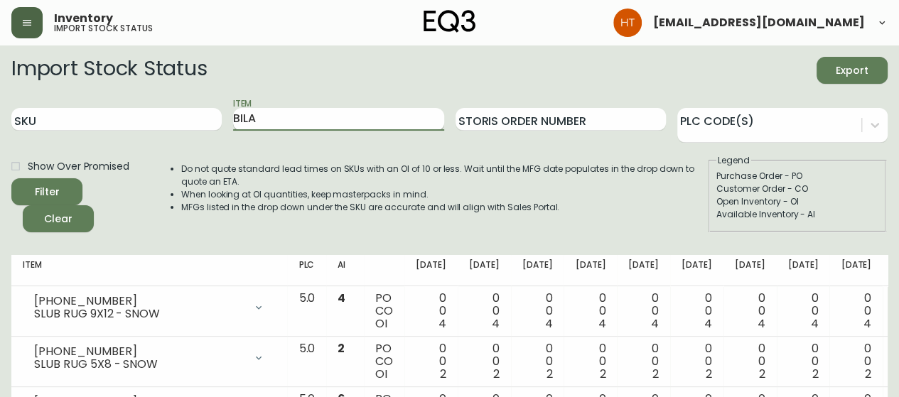
click at [11, 178] on button "Filter" at bounding box center [46, 191] width 71 height 27
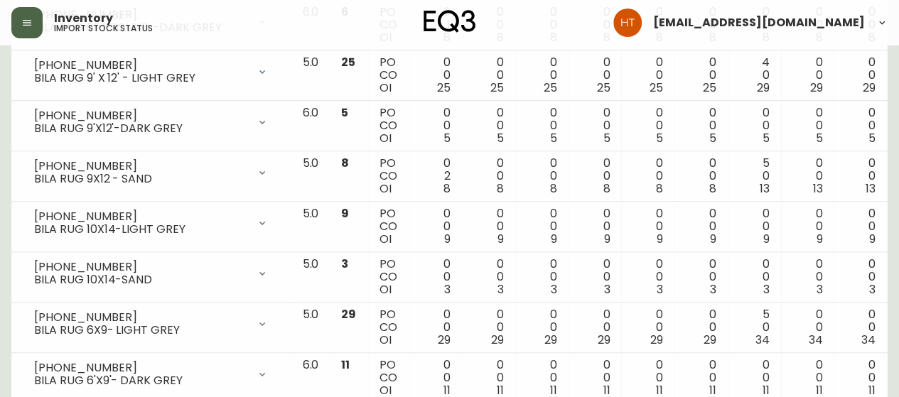
scroll to position [710, 0]
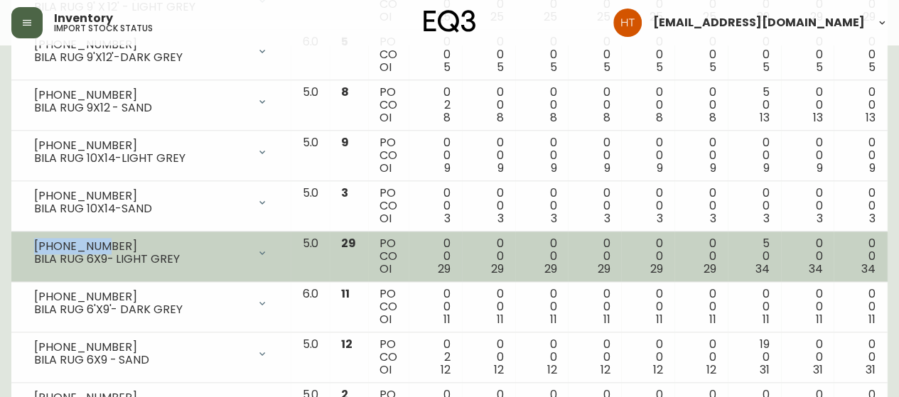
drag, startPoint x: 101, startPoint y: 242, endPoint x: 33, endPoint y: 241, distance: 68.2
click at [33, 241] on div "[PHONE_NUMBER] BILA RUG 6X9- LIGHT GREY" at bounding box center [151, 252] width 256 height 31
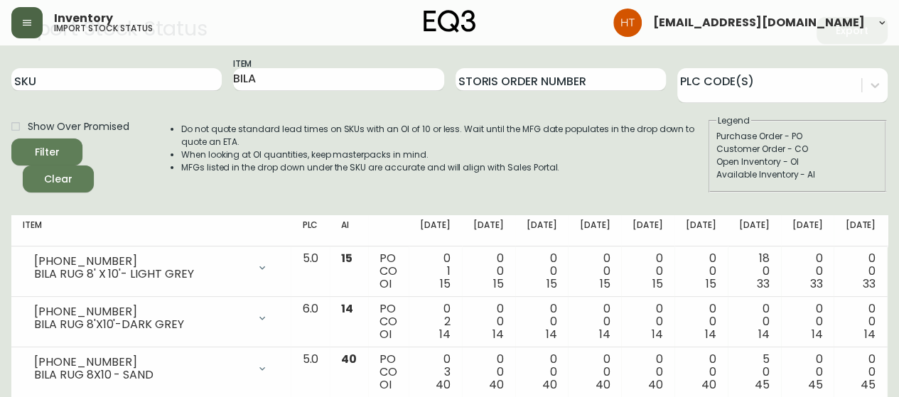
scroll to position [0, 0]
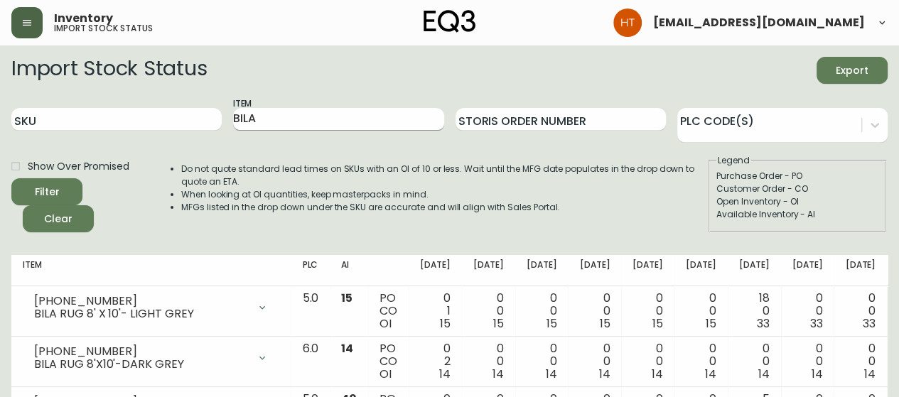
click at [296, 117] on input "BILA" at bounding box center [338, 119] width 210 height 23
type input "CADEN"
click at [11, 178] on button "Filter" at bounding box center [46, 191] width 71 height 27
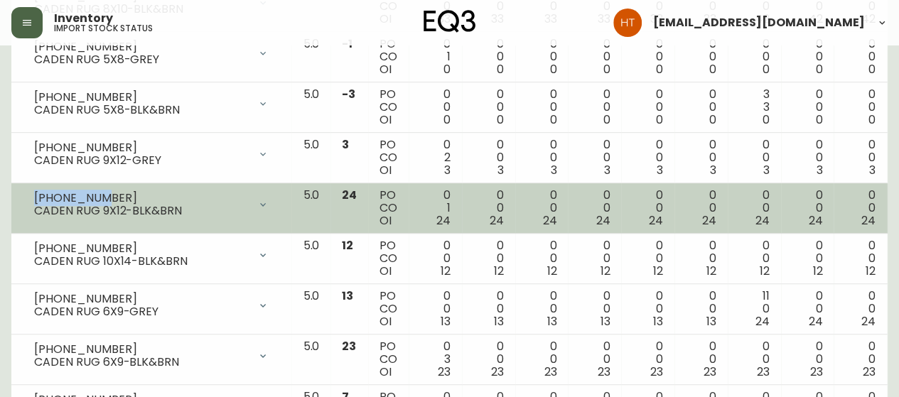
drag, startPoint x: 108, startPoint y: 199, endPoint x: 27, endPoint y: 194, distance: 81.1
click at [27, 194] on div "[PHONE_NUMBER] CADEN RUG 9X12-BLK&BRN" at bounding box center [151, 204] width 257 height 31
